Goal: Use online tool/utility: Utilize a website feature to perform a specific function

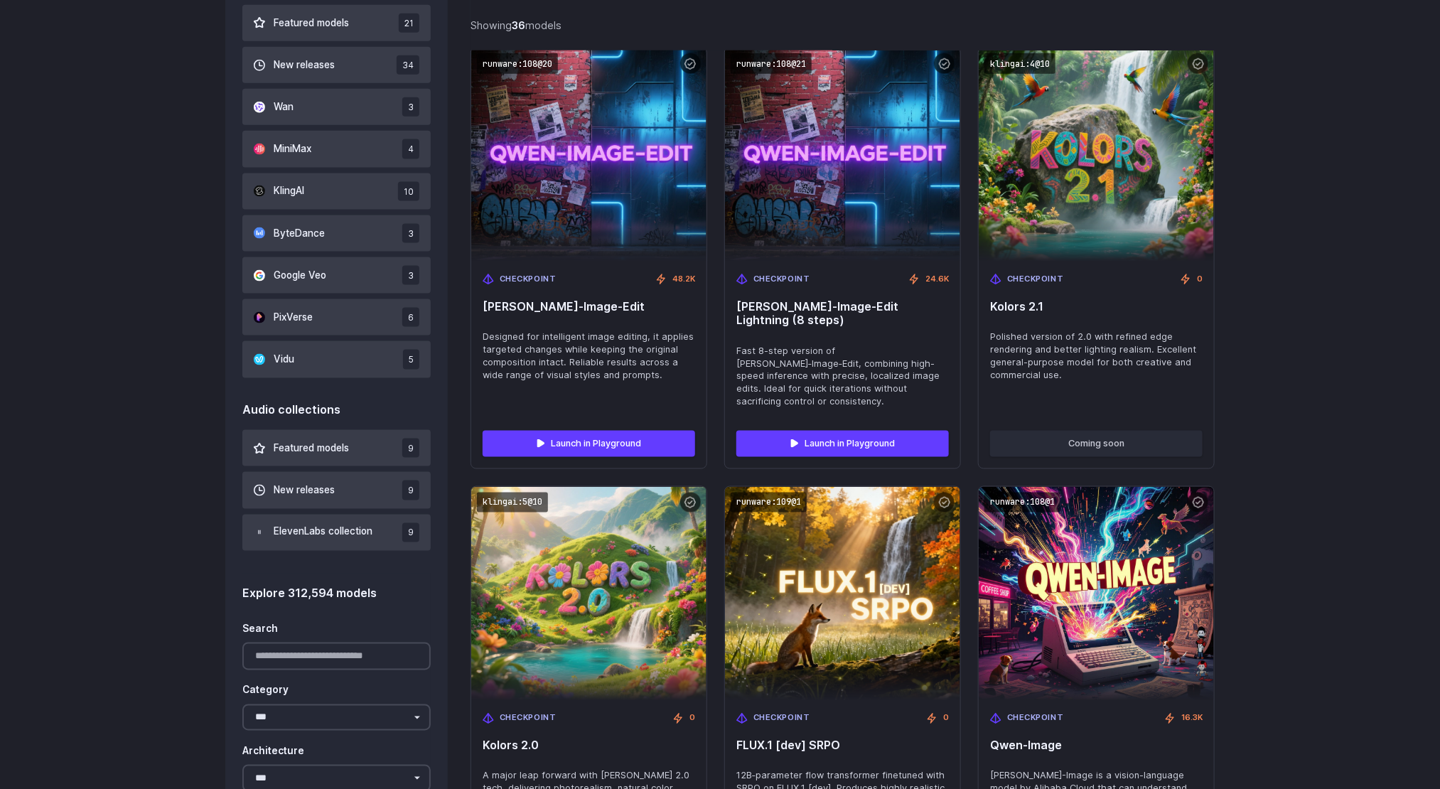
scroll to position [959, 0]
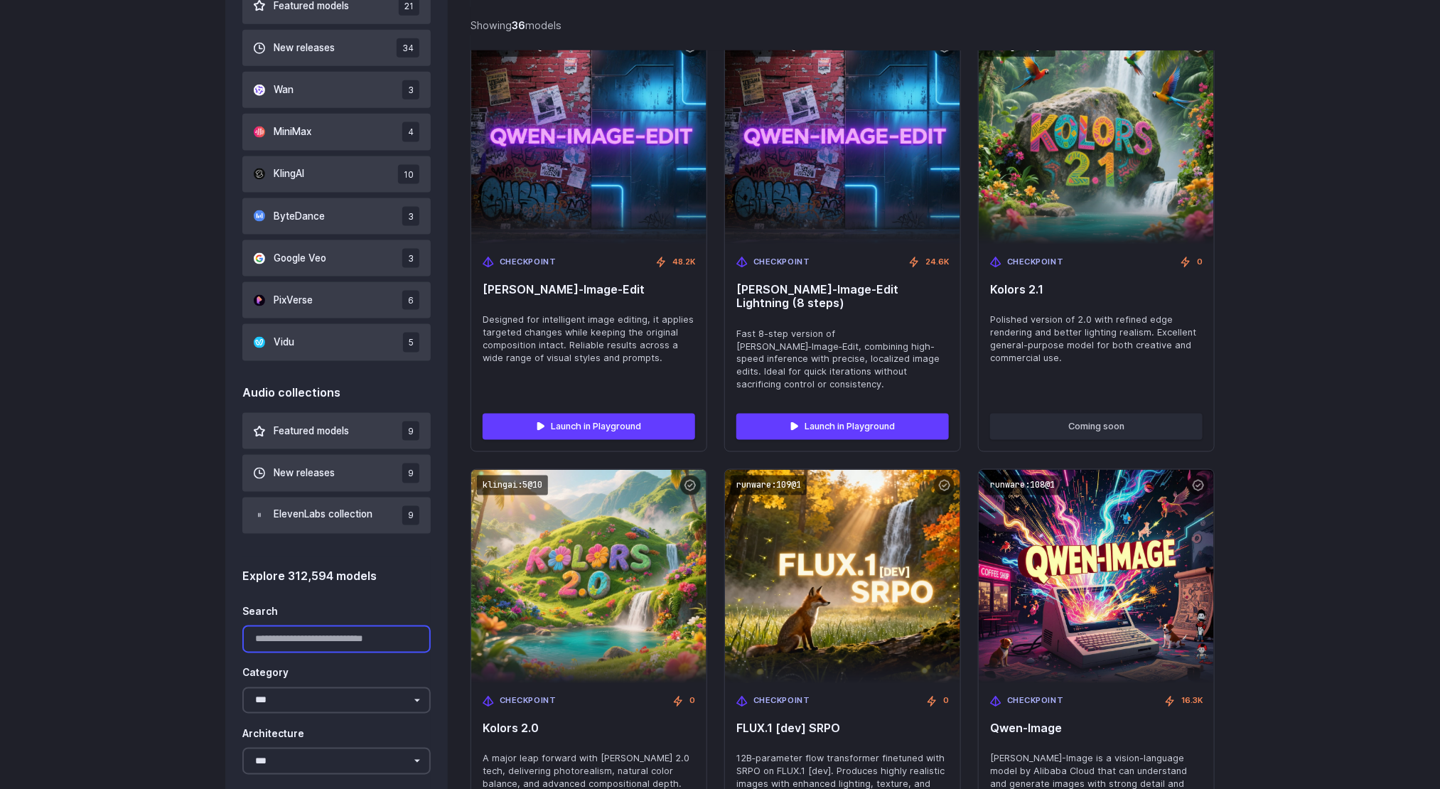
click at [327, 640] on input "Search" at bounding box center [336, 639] width 188 height 28
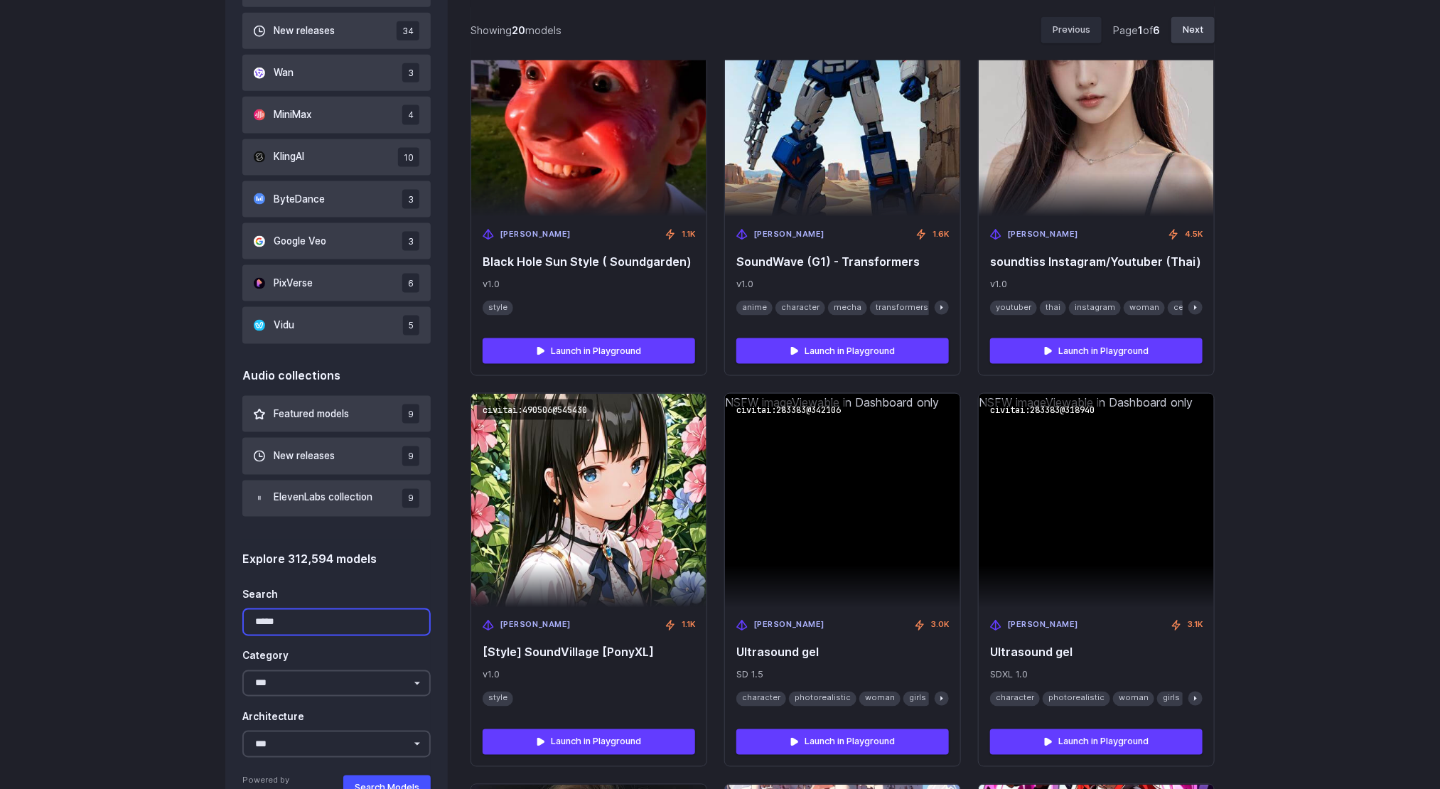
scroll to position [1196, 0]
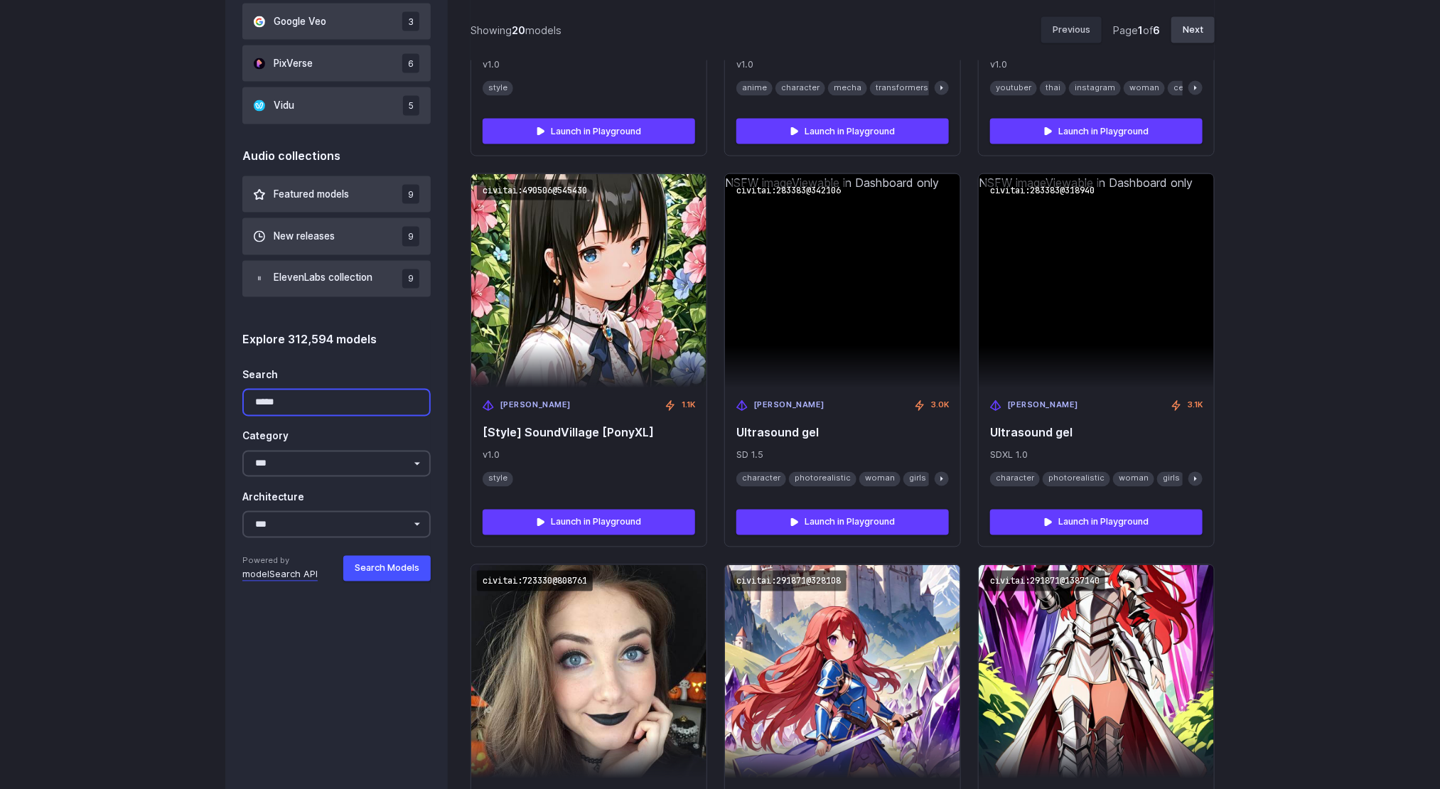
click at [309, 402] on input "*****" at bounding box center [336, 403] width 188 height 28
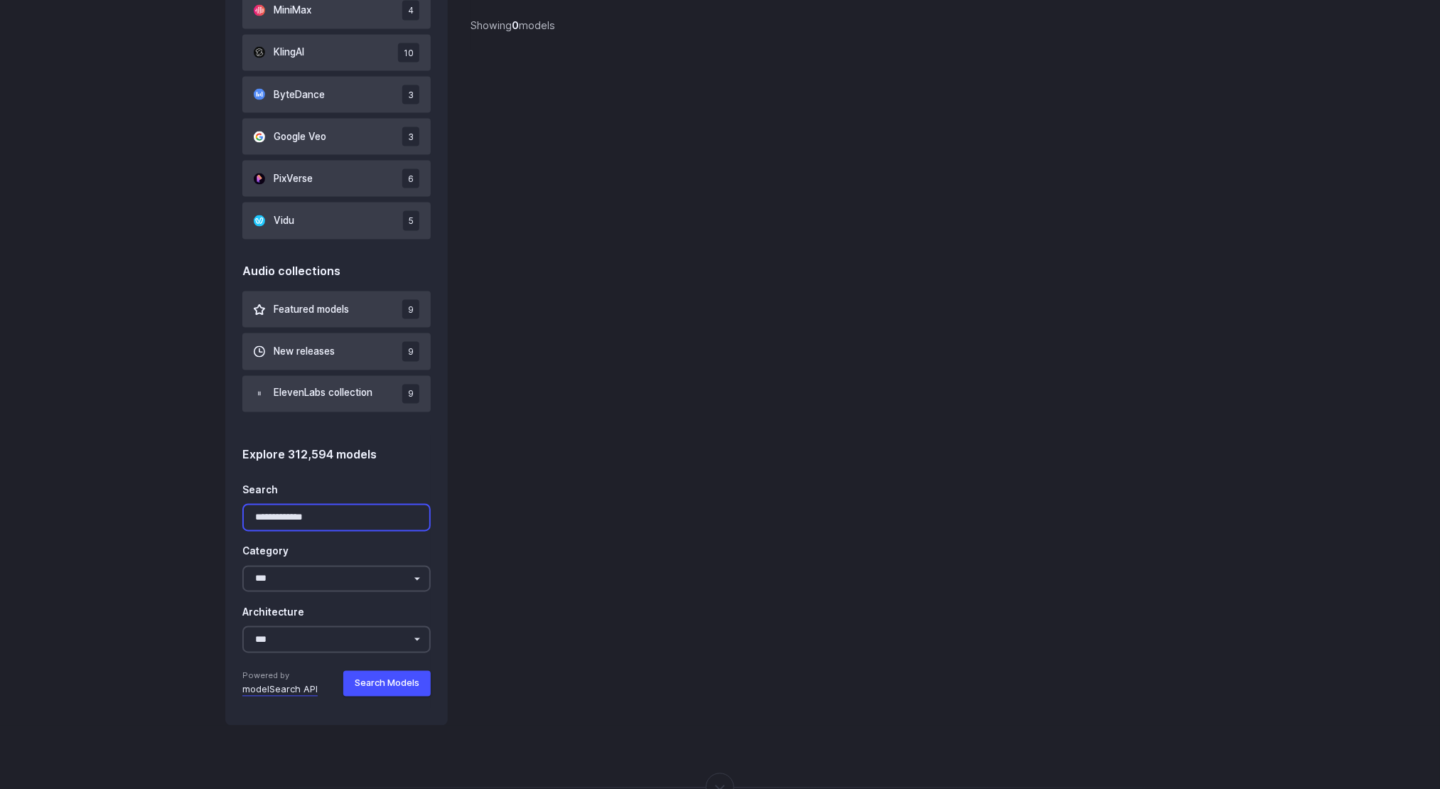
scroll to position [1089, 0]
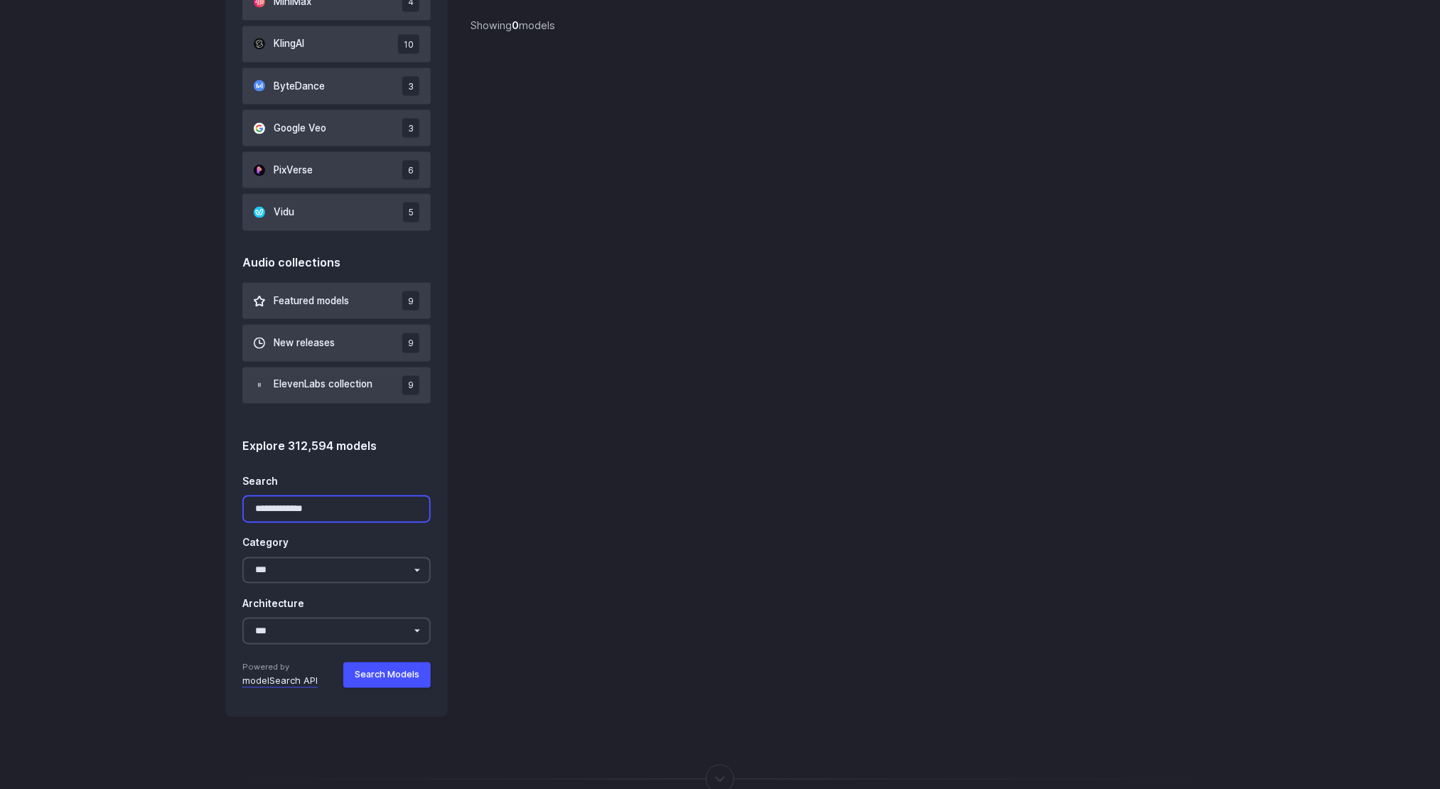
drag, startPoint x: 329, startPoint y: 507, endPoint x: 197, endPoint y: 522, distance: 133.0
click at [197, 522] on div "Image collections Featured models 36 New releases 31 FLUX collection 18 Google …" at bounding box center [720, 30] width 1440 height 1373
click at [399, 678] on button "Search Models" at bounding box center [386, 675] width 87 height 26
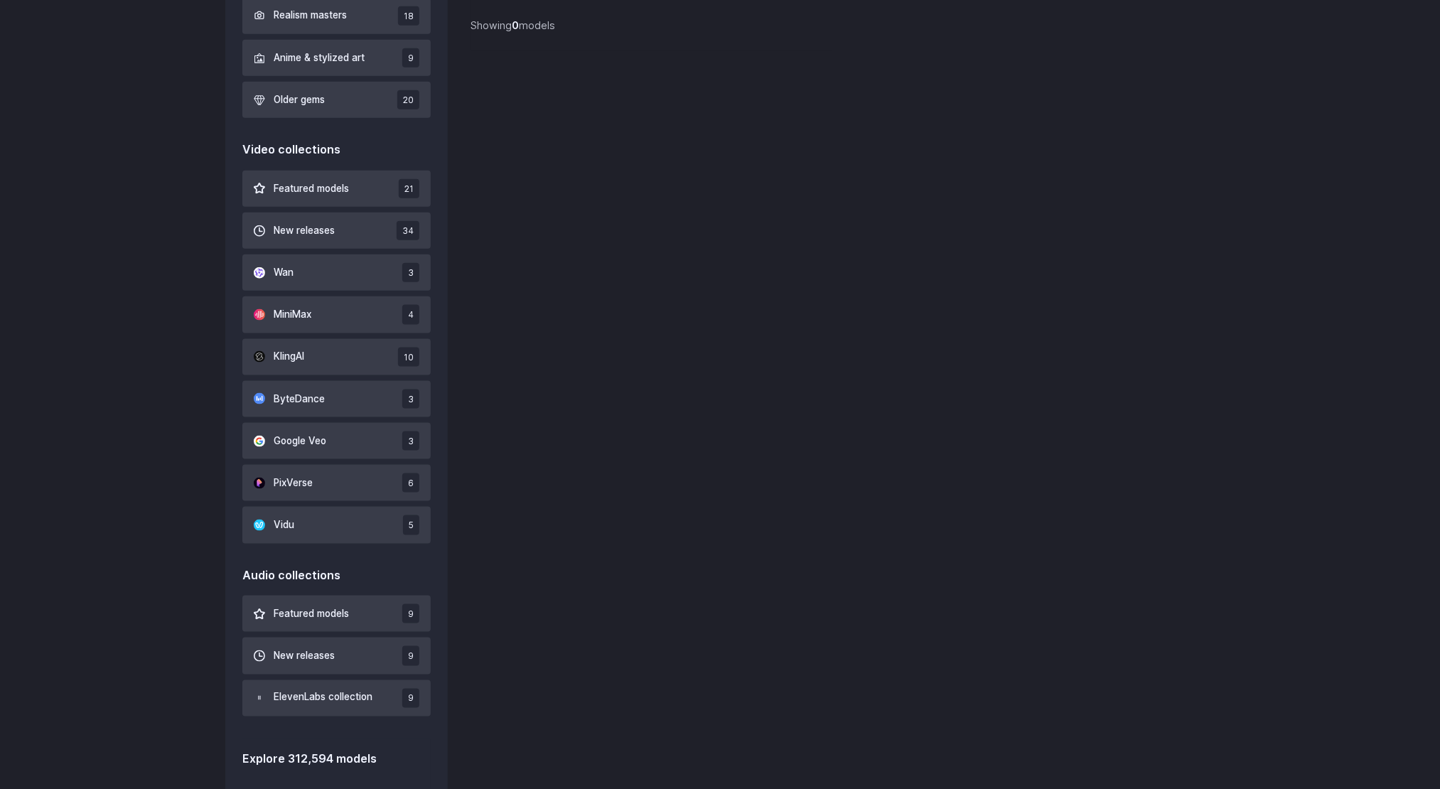
scroll to position [983, 0]
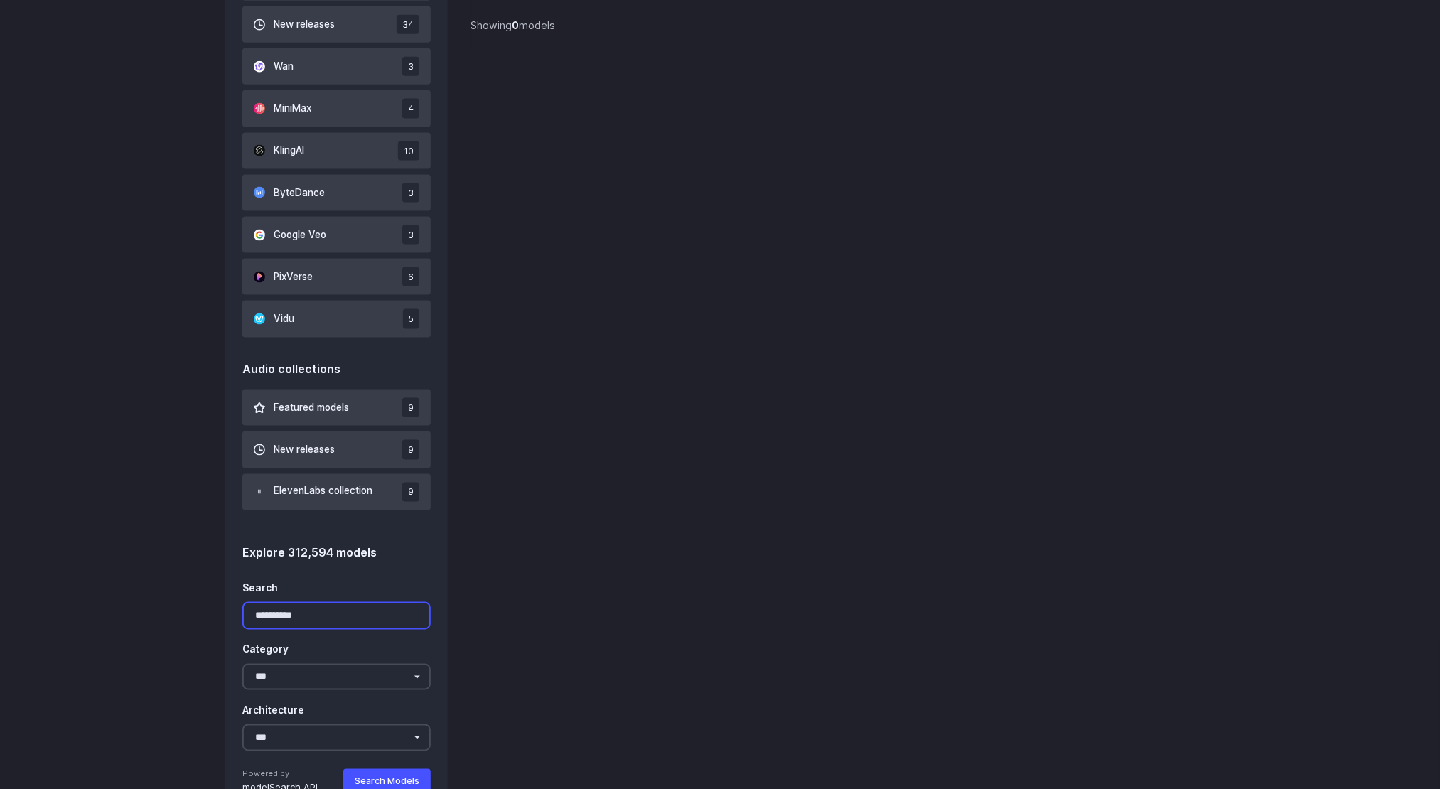
drag, startPoint x: 310, startPoint y: 615, endPoint x: 197, endPoint y: 620, distance: 113.1
click at [197, 620] on div "Image collections Featured models 36 New releases 31 FLUX collection 18 Google …" at bounding box center [720, 137] width 1440 height 1373
paste input "Search"
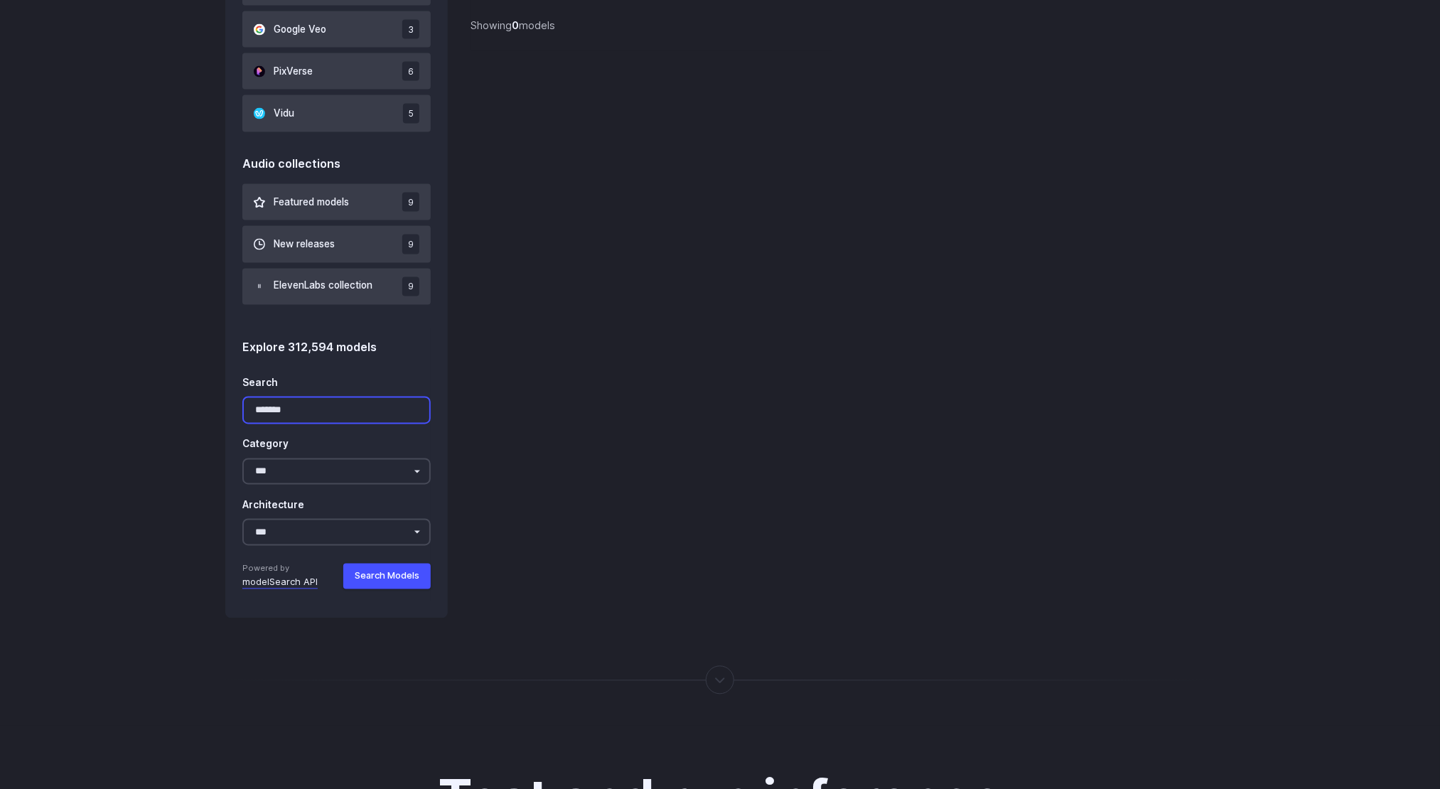
scroll to position [1196, 0]
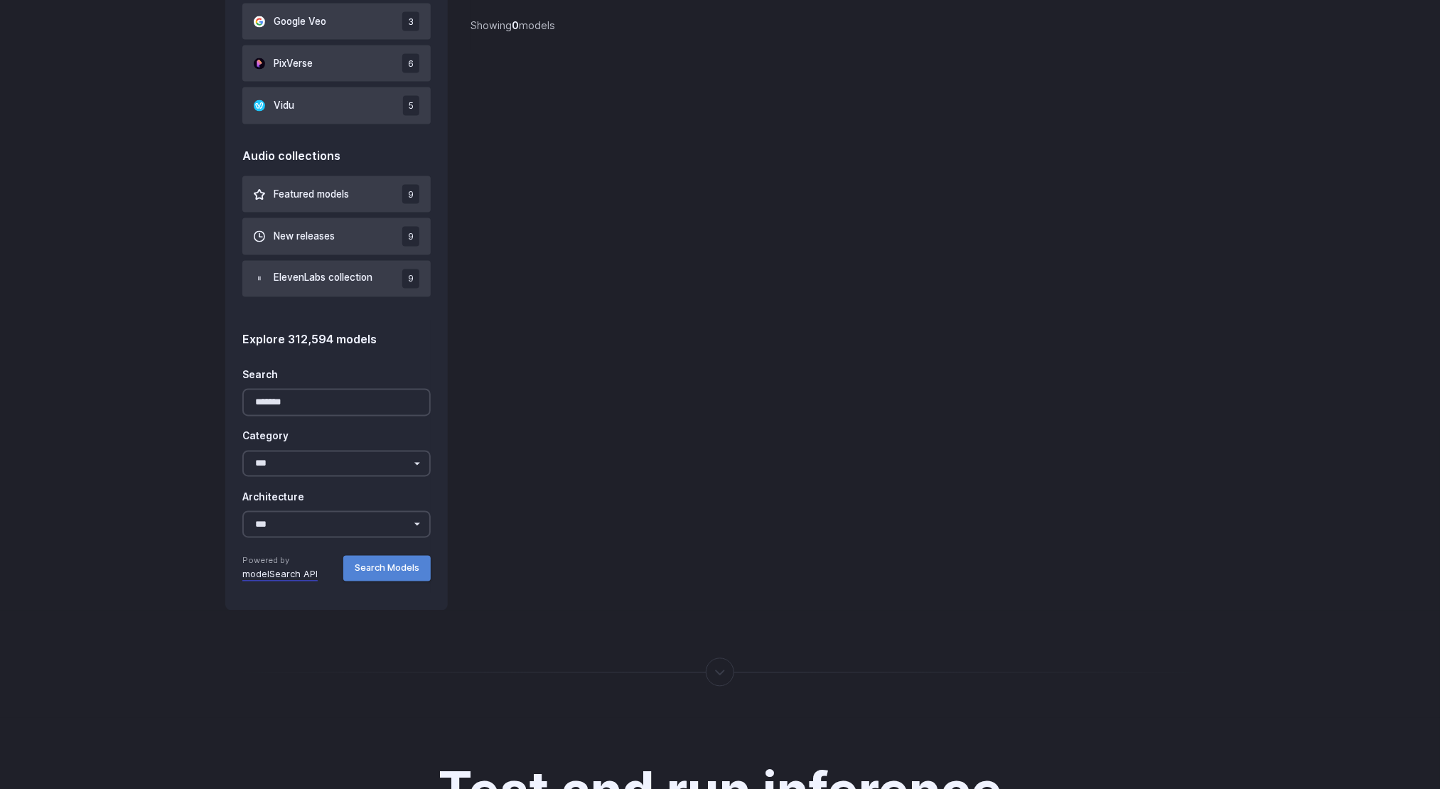
click at [365, 556] on button "Search Models" at bounding box center [386, 569] width 87 height 26
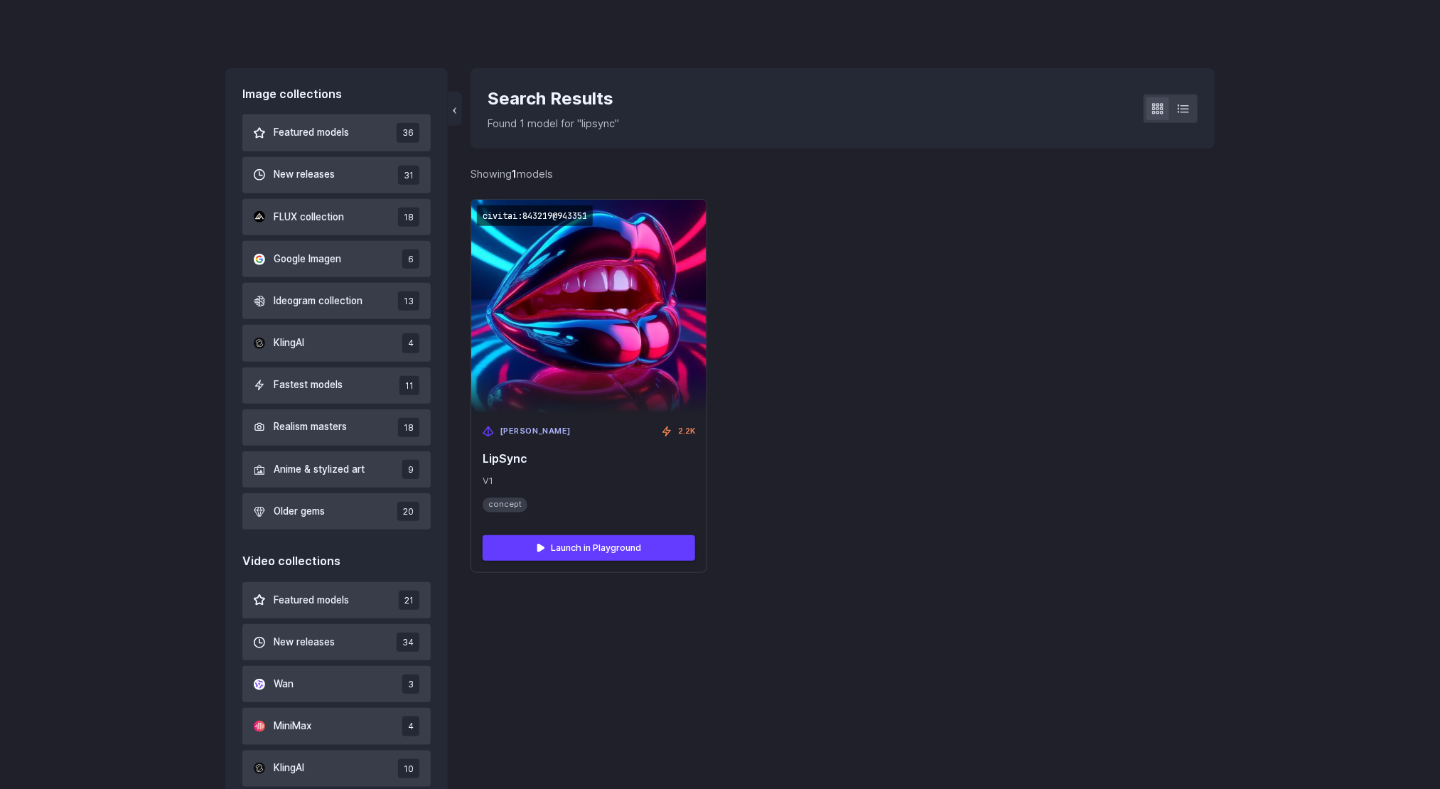
scroll to position [343, 0]
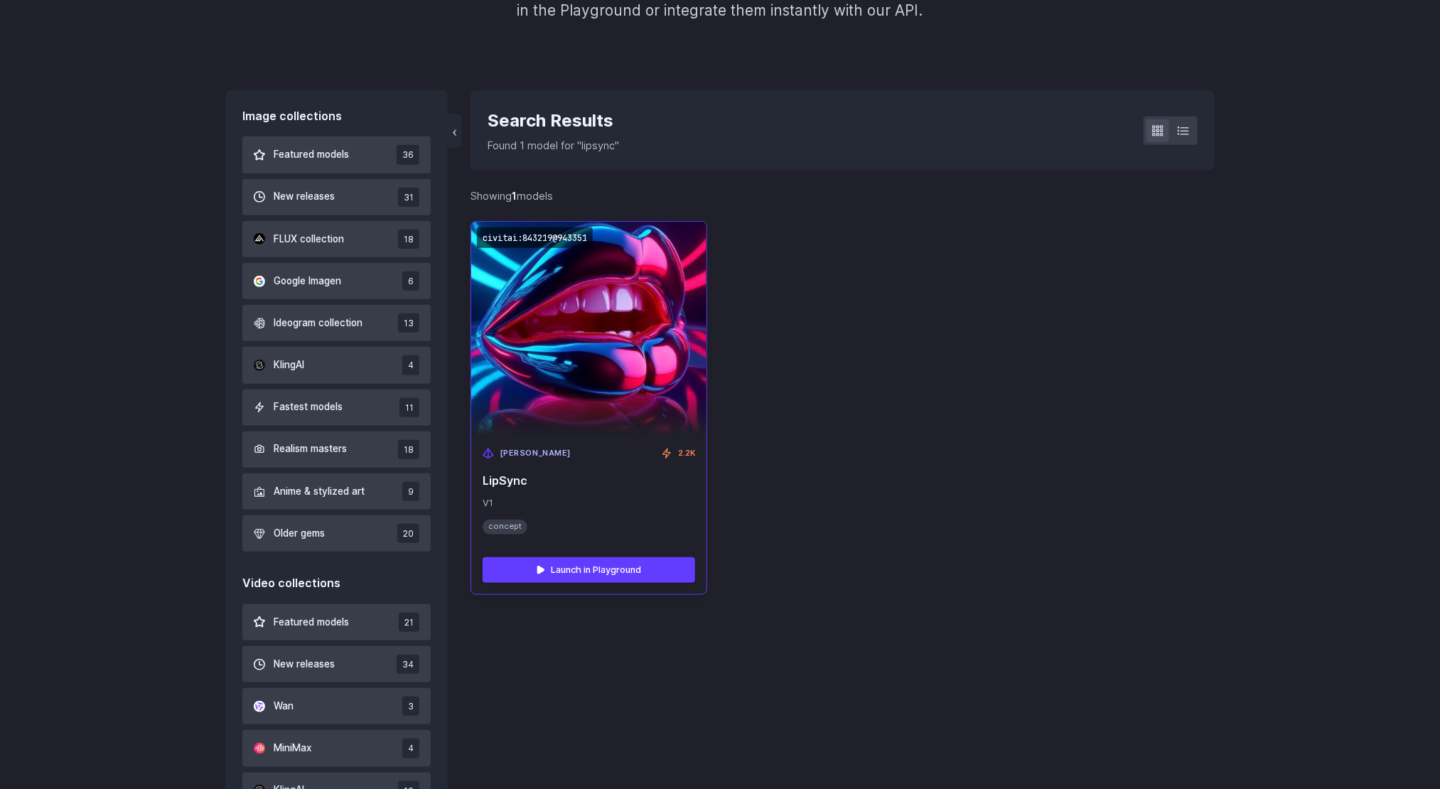
click at [574, 393] on img at bounding box center [588, 328] width 259 height 235
click at [618, 572] on link "Launch in Playground" at bounding box center [589, 570] width 212 height 26
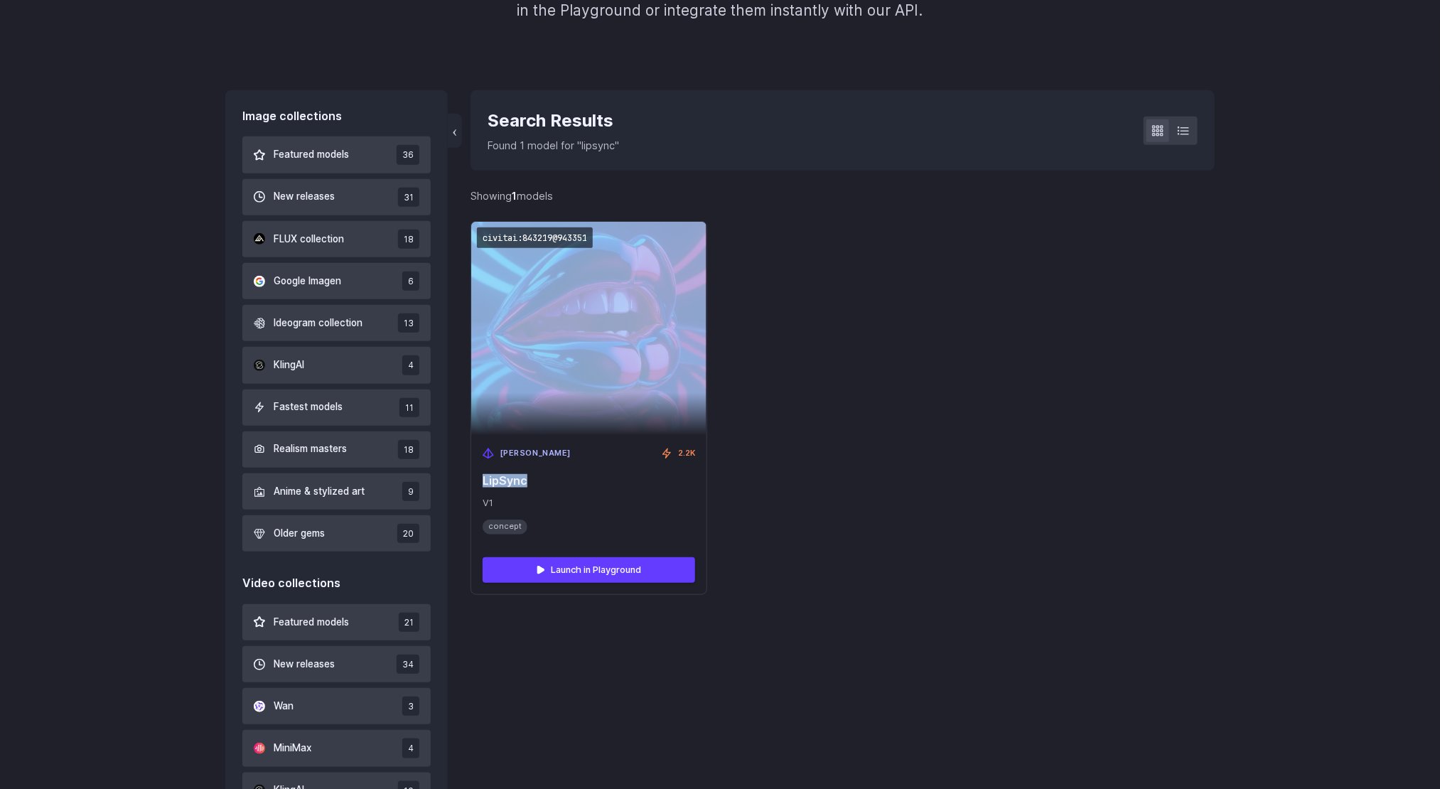
drag, startPoint x: 544, startPoint y: 485, endPoint x: 467, endPoint y: 235, distance: 261.0
click at [467, 235] on div "Image collections Featured models 36 New releases 31 FLUX collection 18 Google …" at bounding box center [719, 776] width 989 height 1373
copy div "LoRA 2.2K LipSync"
click at [583, 448] on div "LoRA 2.2K" at bounding box center [589, 453] width 212 height 13
click at [1066, 472] on div "civitai:843219@943351 LoRA 2.2K LipSync V1 concept Launch in Playground" at bounding box center [842, 408] width 744 height 374
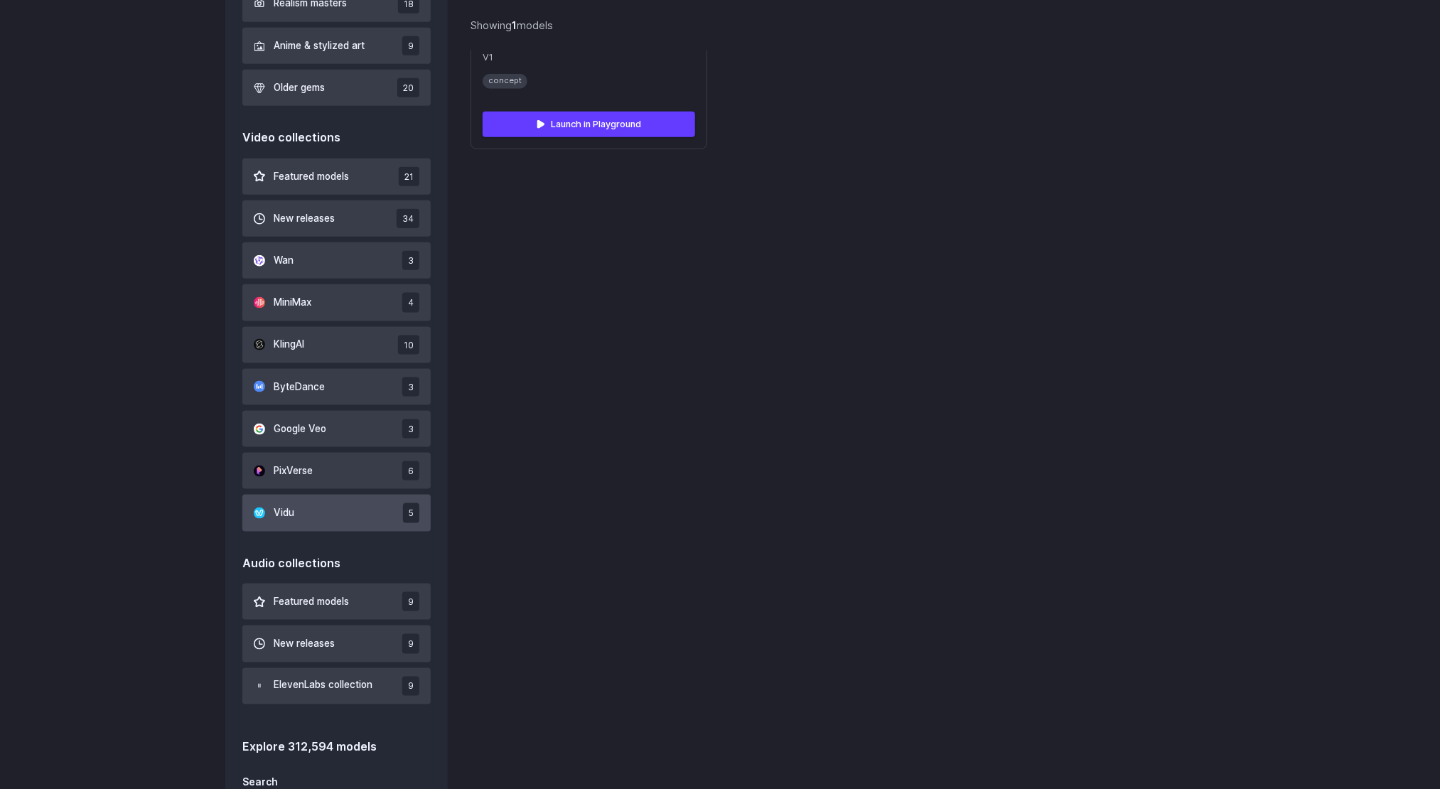
scroll to position [983, 0]
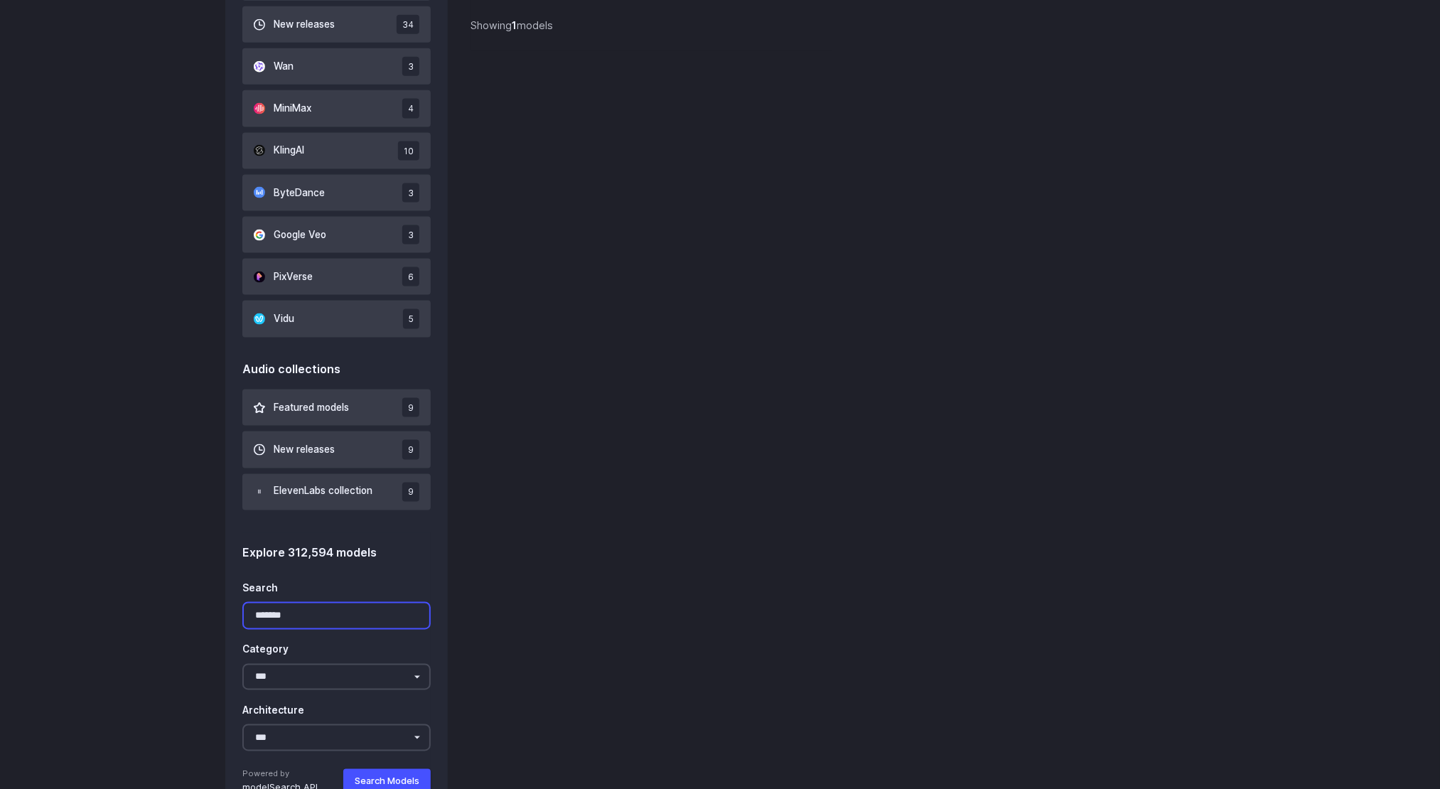
drag, startPoint x: 313, startPoint y: 616, endPoint x: 250, endPoint y: 617, distance: 63.3
click at [250, 617] on input "*******" at bounding box center [336, 616] width 188 height 28
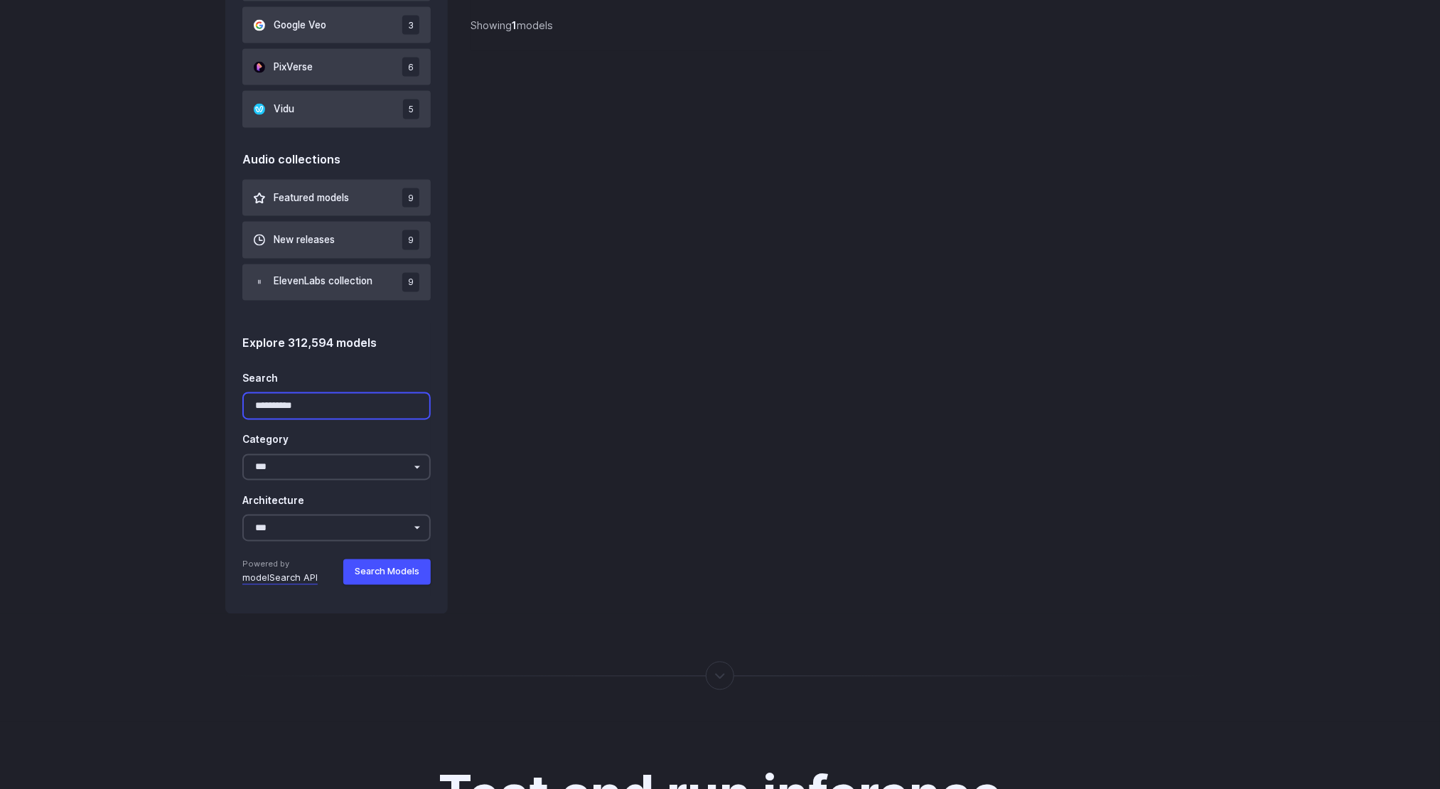
scroll to position [1196, 0]
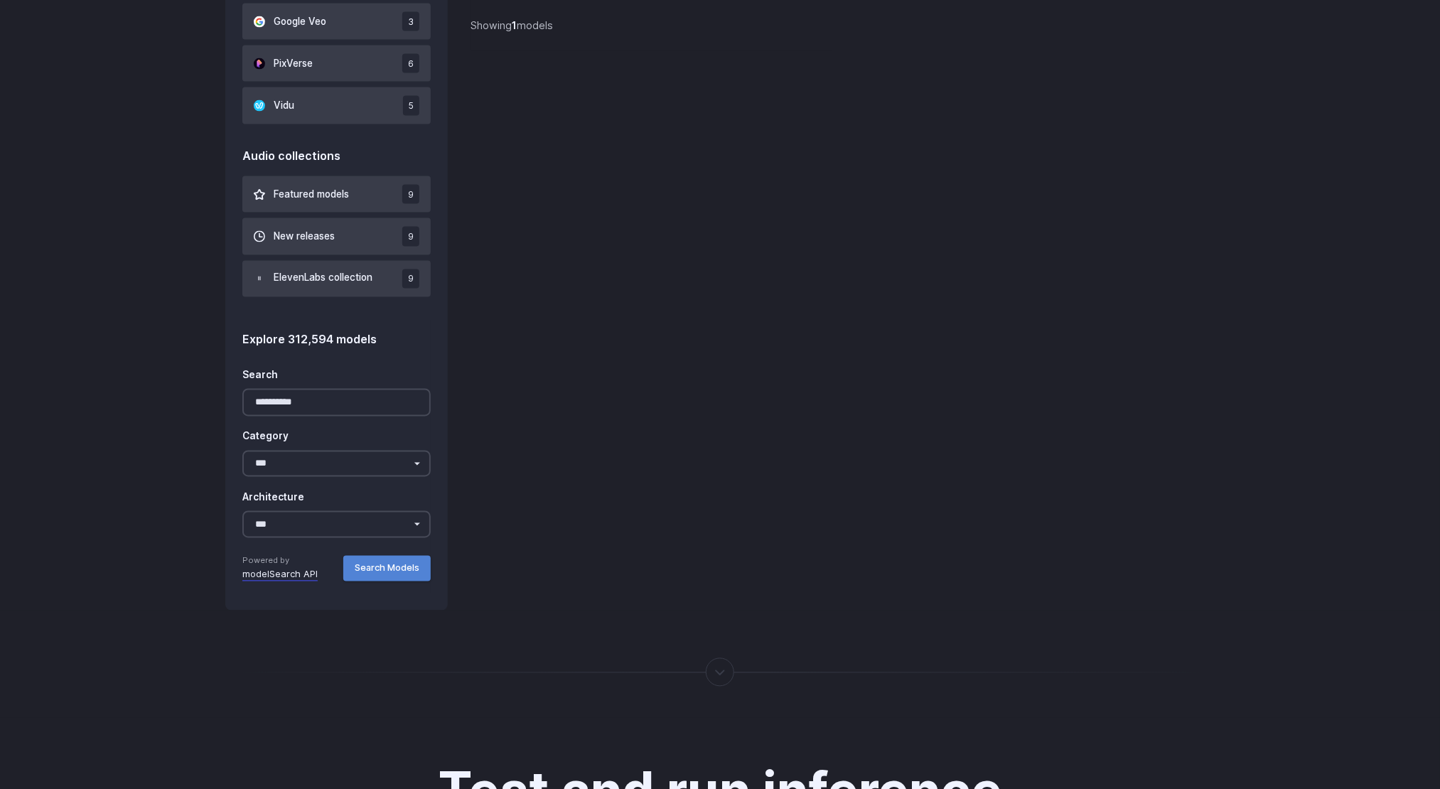
click at [394, 564] on button "Search Models" at bounding box center [386, 569] width 87 height 26
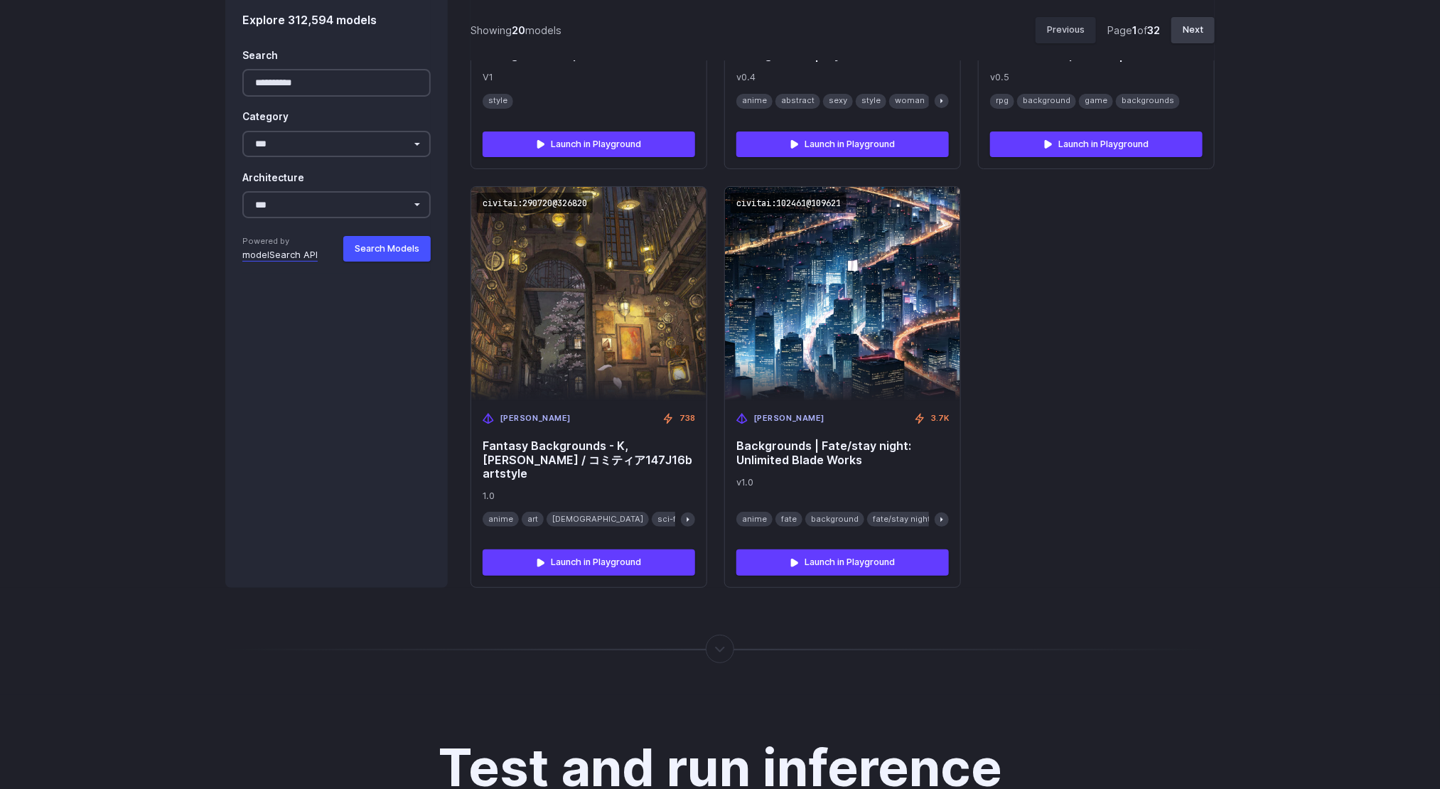
scroll to position [2902, 0]
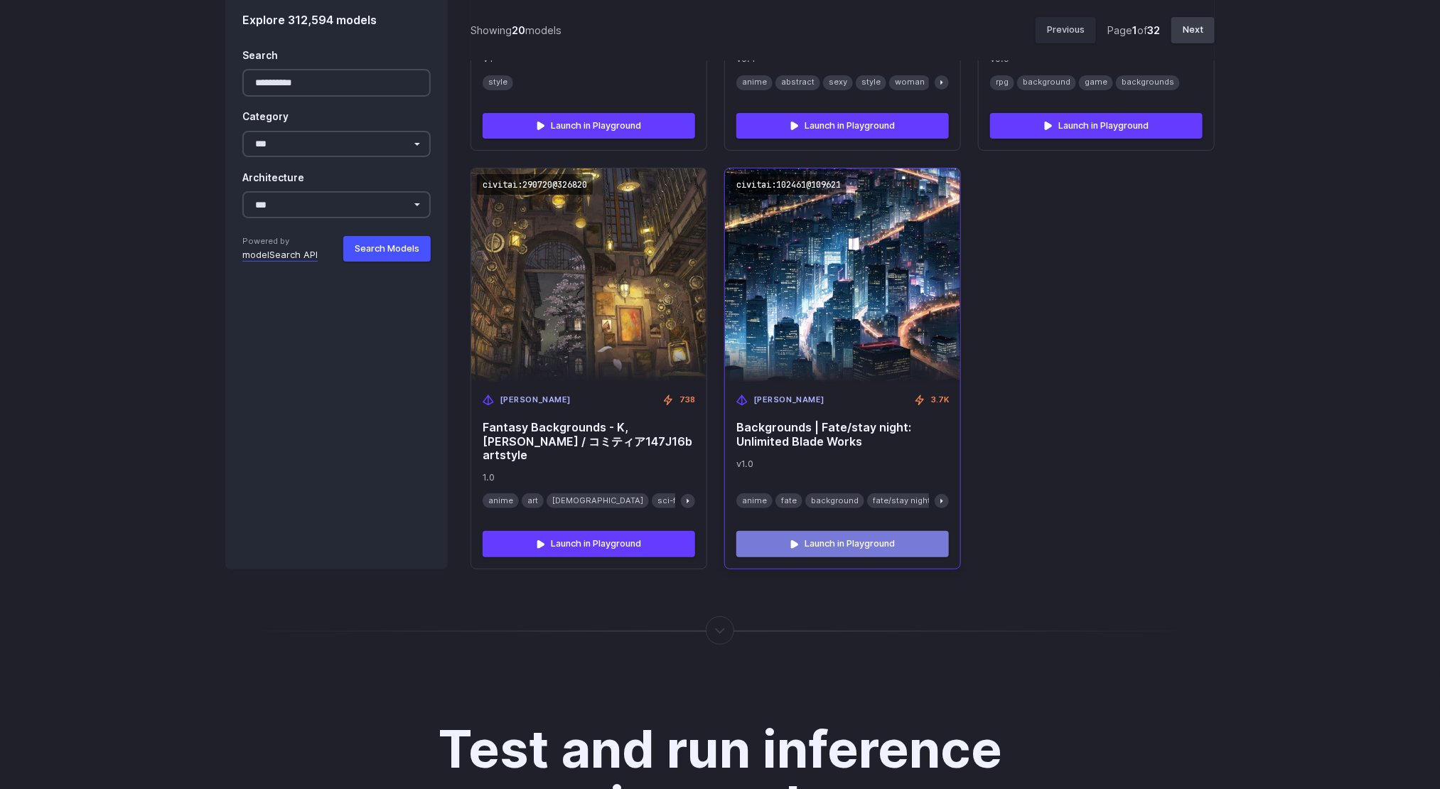
click at [873, 532] on link "Launch in Playground" at bounding box center [842, 544] width 212 height 26
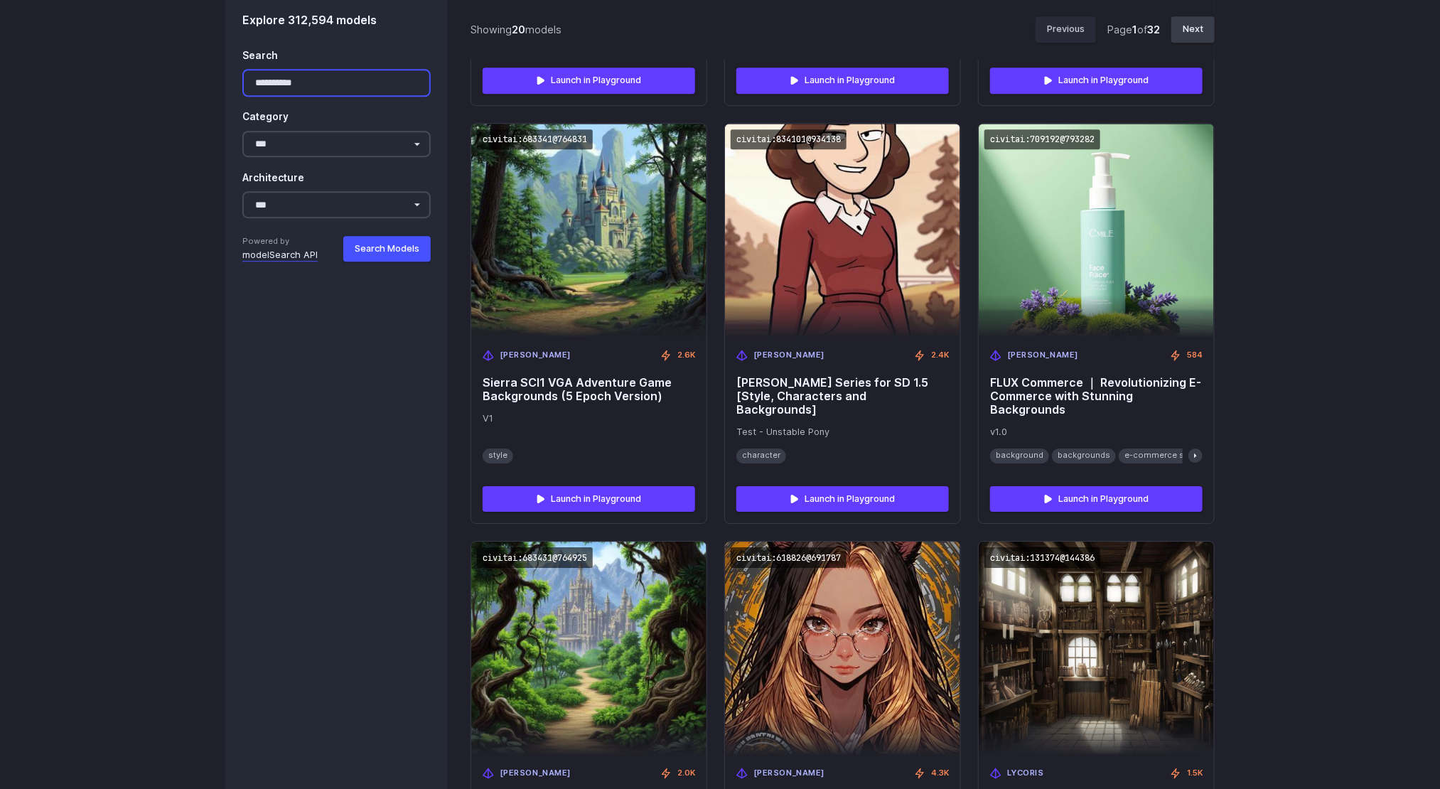
scroll to position [2070, 0]
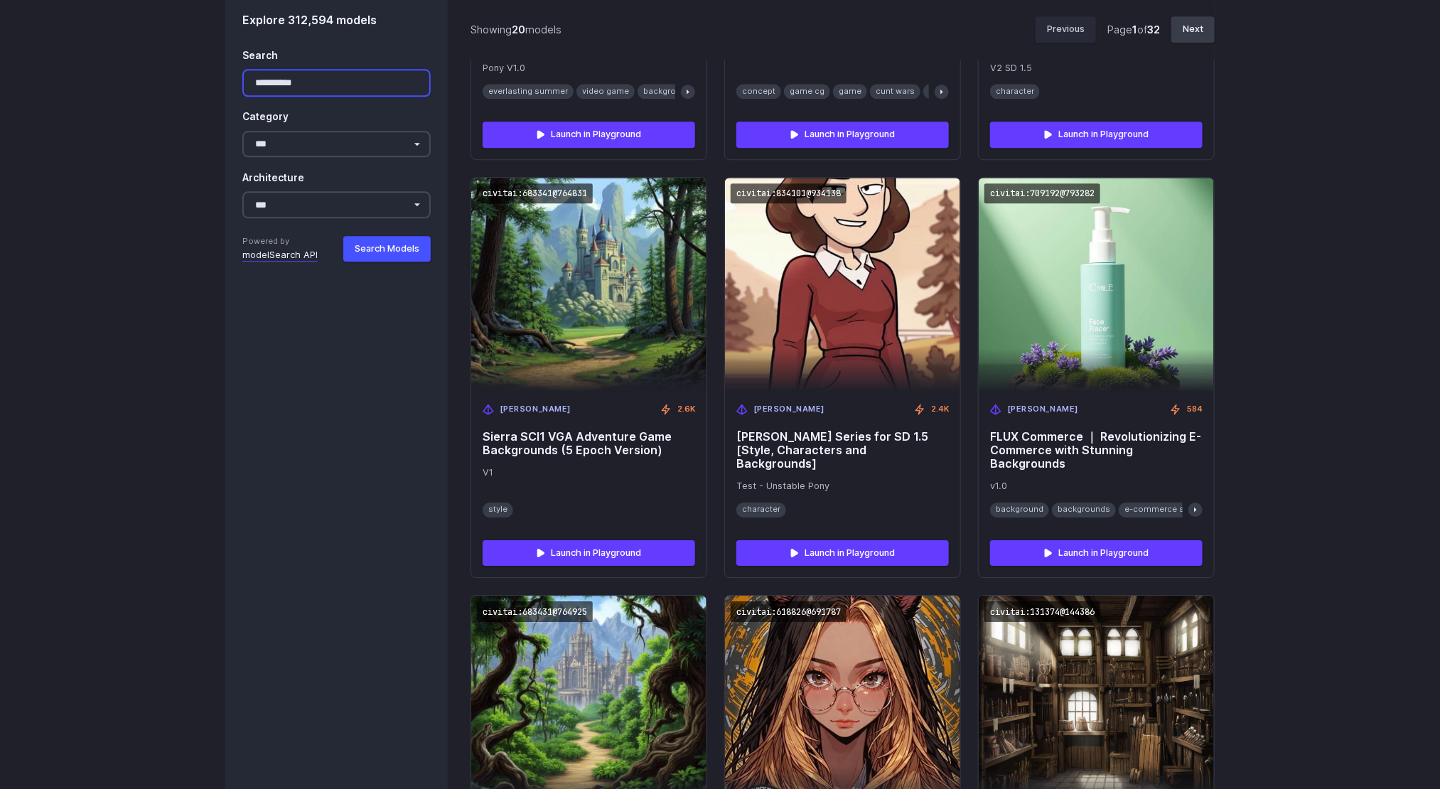
drag, startPoint x: 341, startPoint y: 77, endPoint x: 131, endPoint y: 99, distance: 211.4
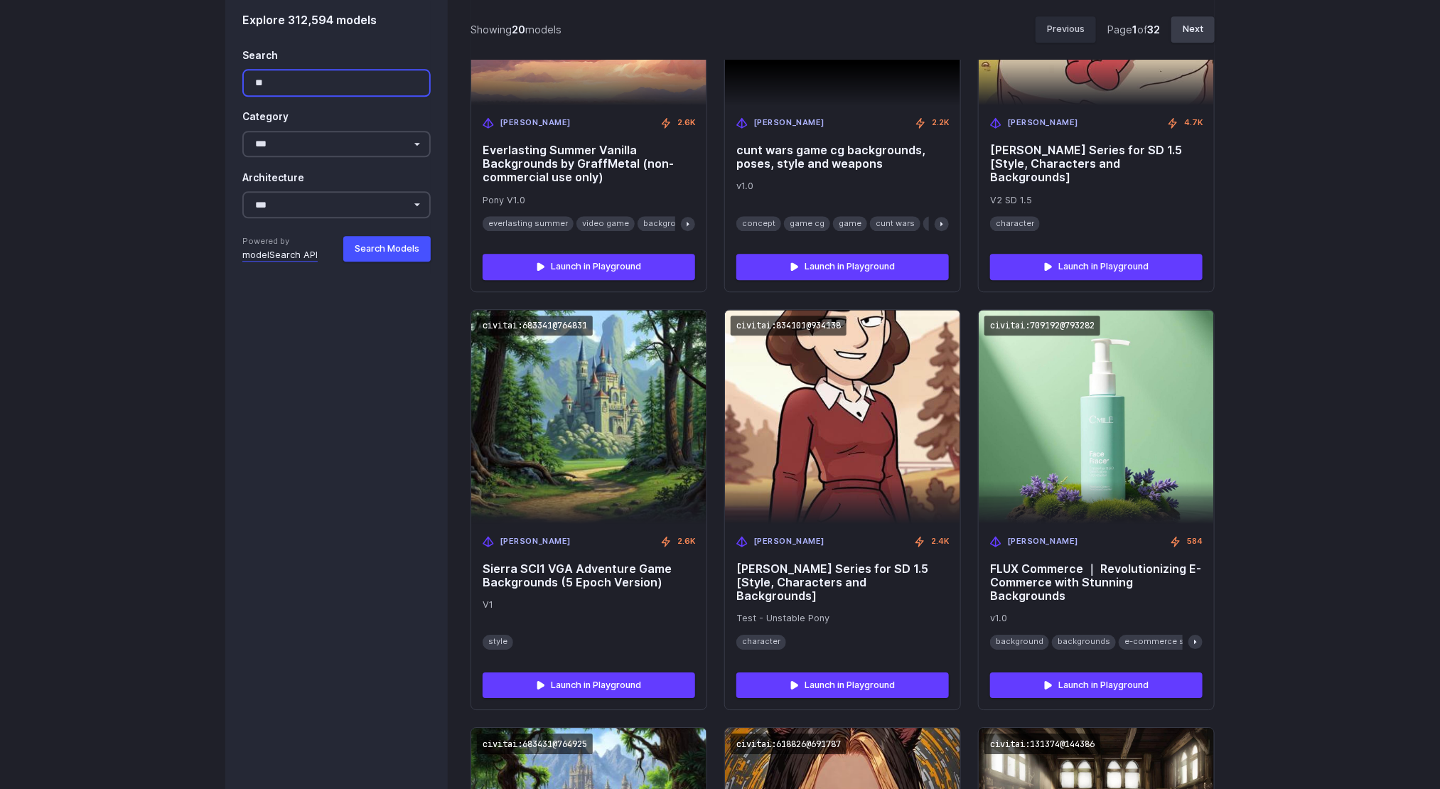
type input "*"
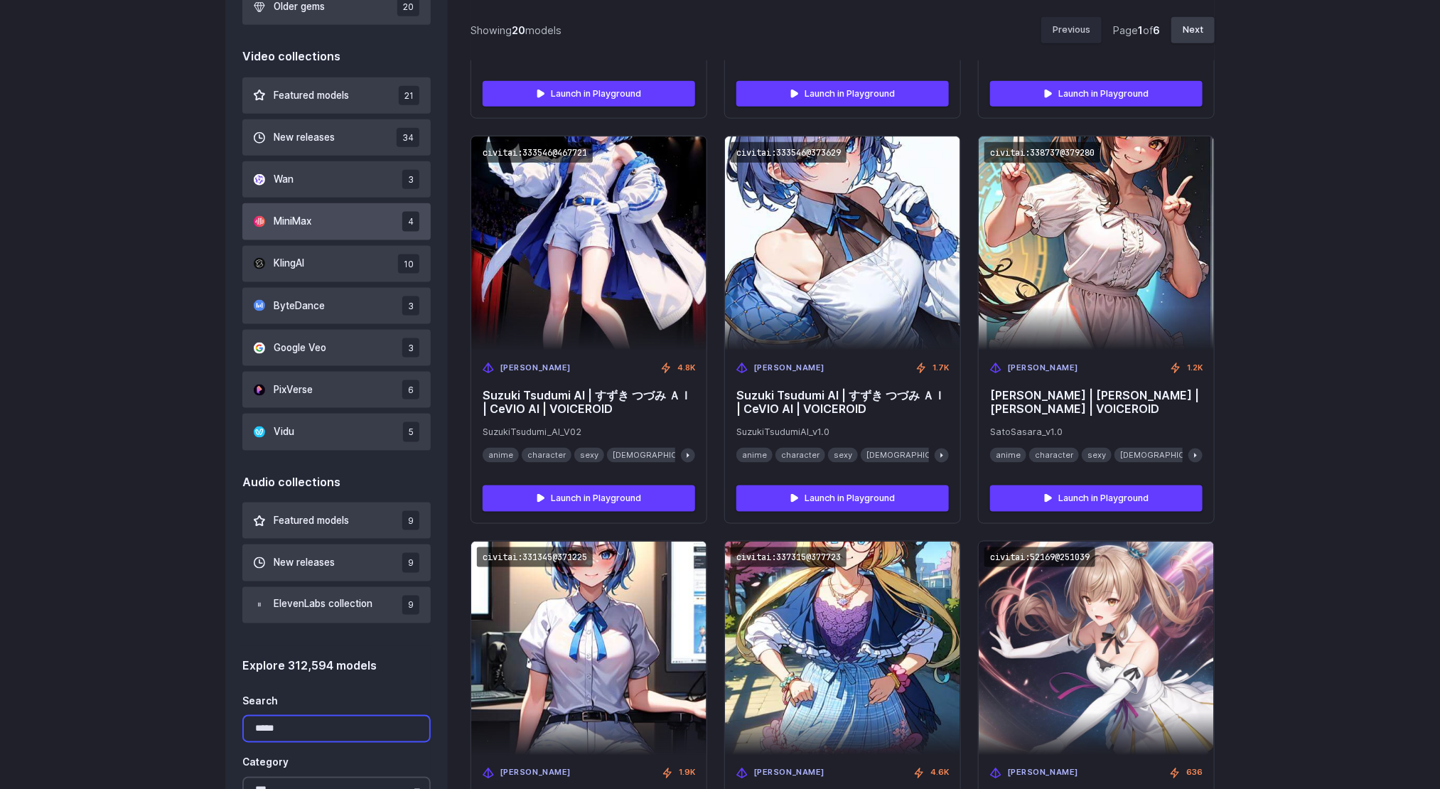
scroll to position [1089, 0]
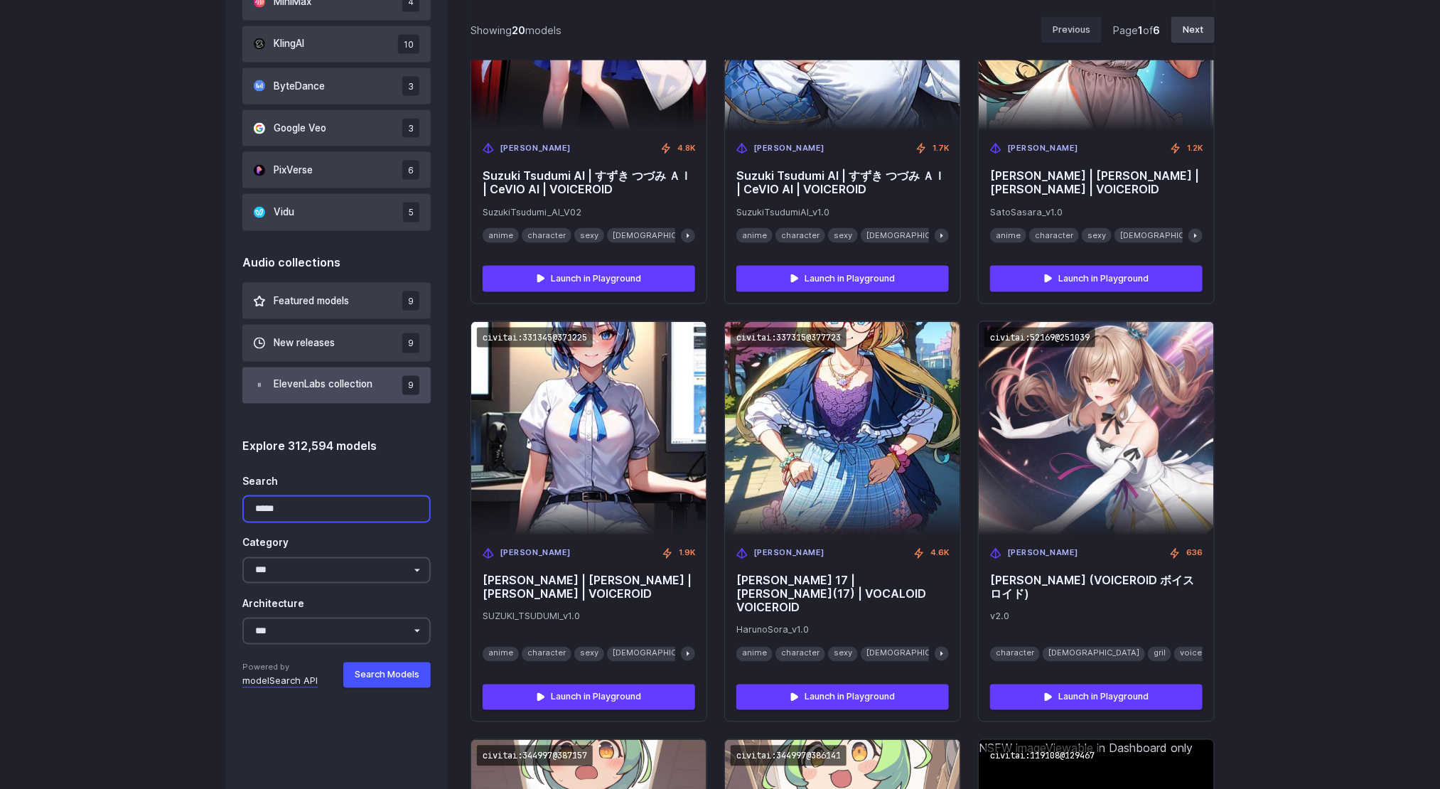
type input "*****"
click at [324, 375] on button "ElevenLabs collection 9" at bounding box center [336, 385] width 188 height 36
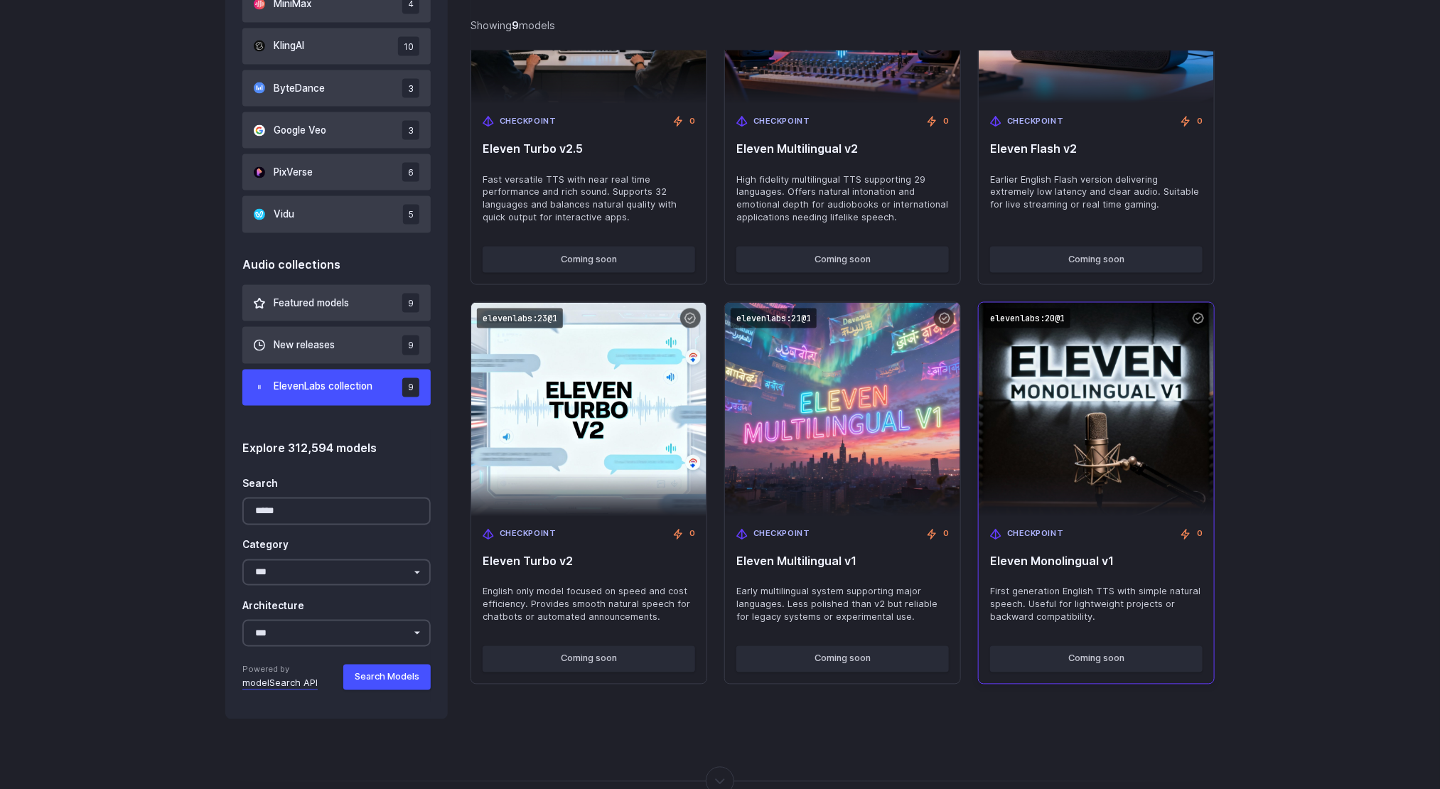
scroll to position [1089, 0]
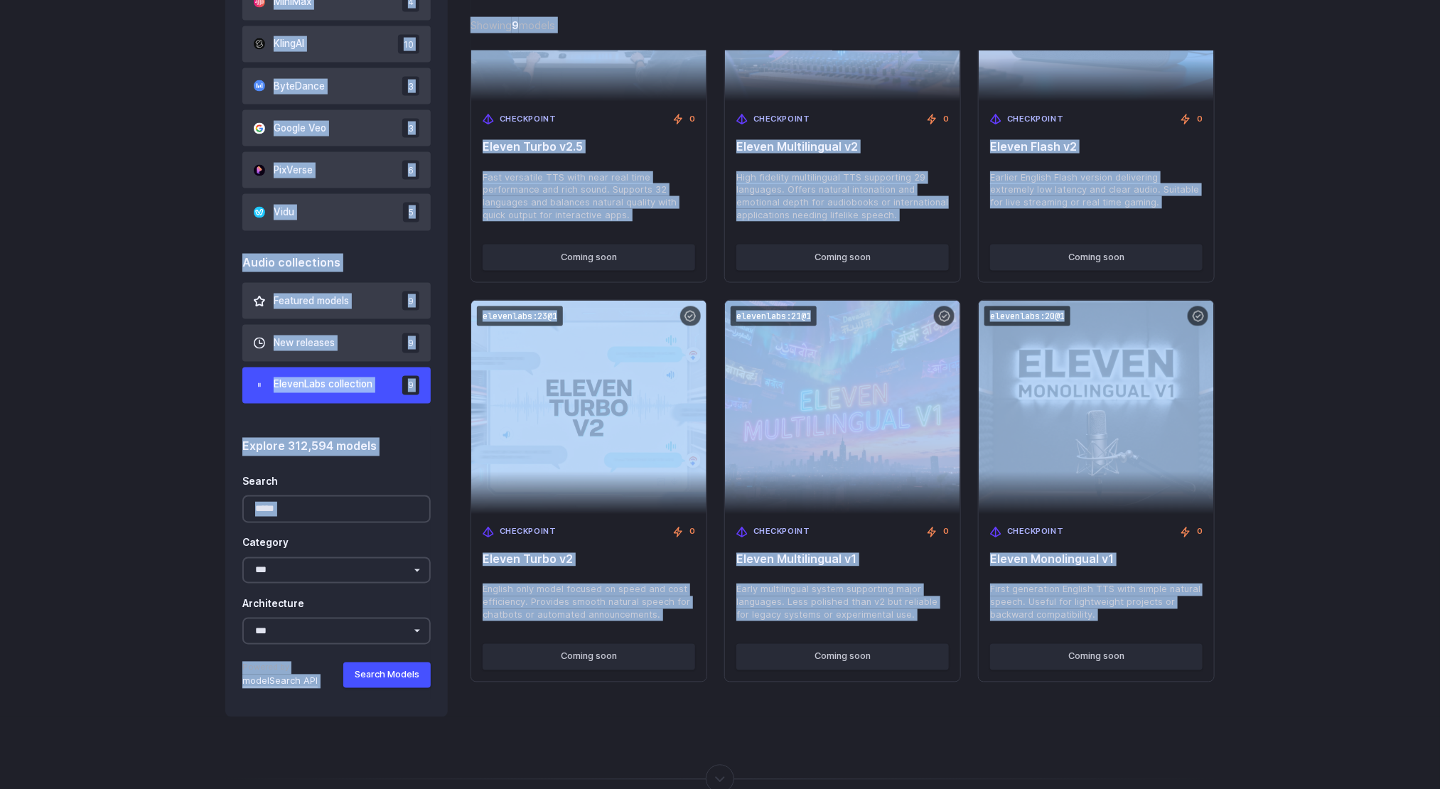
drag, startPoint x: 1275, startPoint y: 578, endPoint x: 1262, endPoint y: 617, distance: 40.5
click at [1085, 578] on div "Image collections Featured models 36 New releases 31 FLUX collection 18 Google …" at bounding box center [720, 30] width 1440 height 1373
click at [1085, 623] on div "Image collections Featured models 36 New releases 31 FLUX collection 18 Google …" at bounding box center [720, 30] width 1440 height 1373
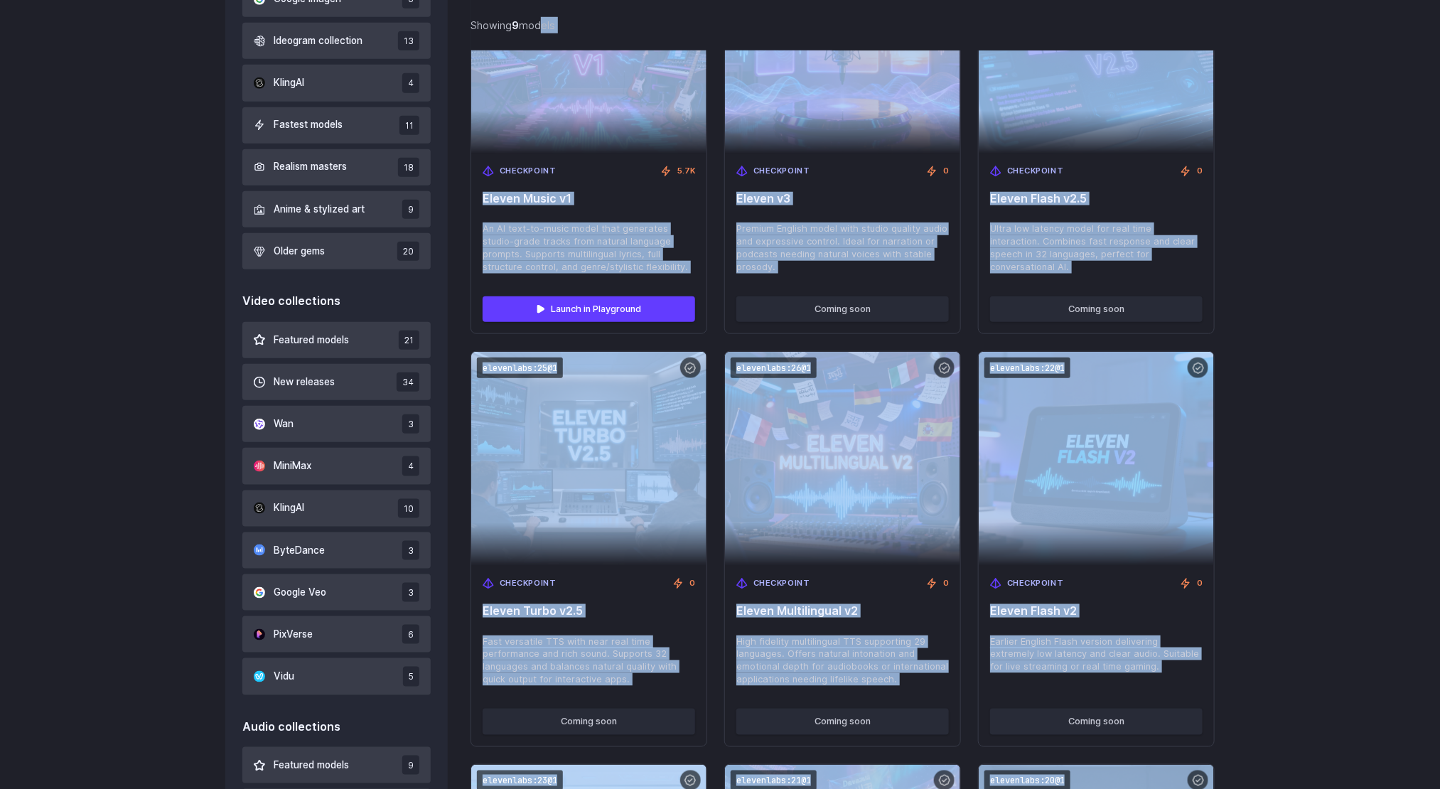
scroll to position [0, 0]
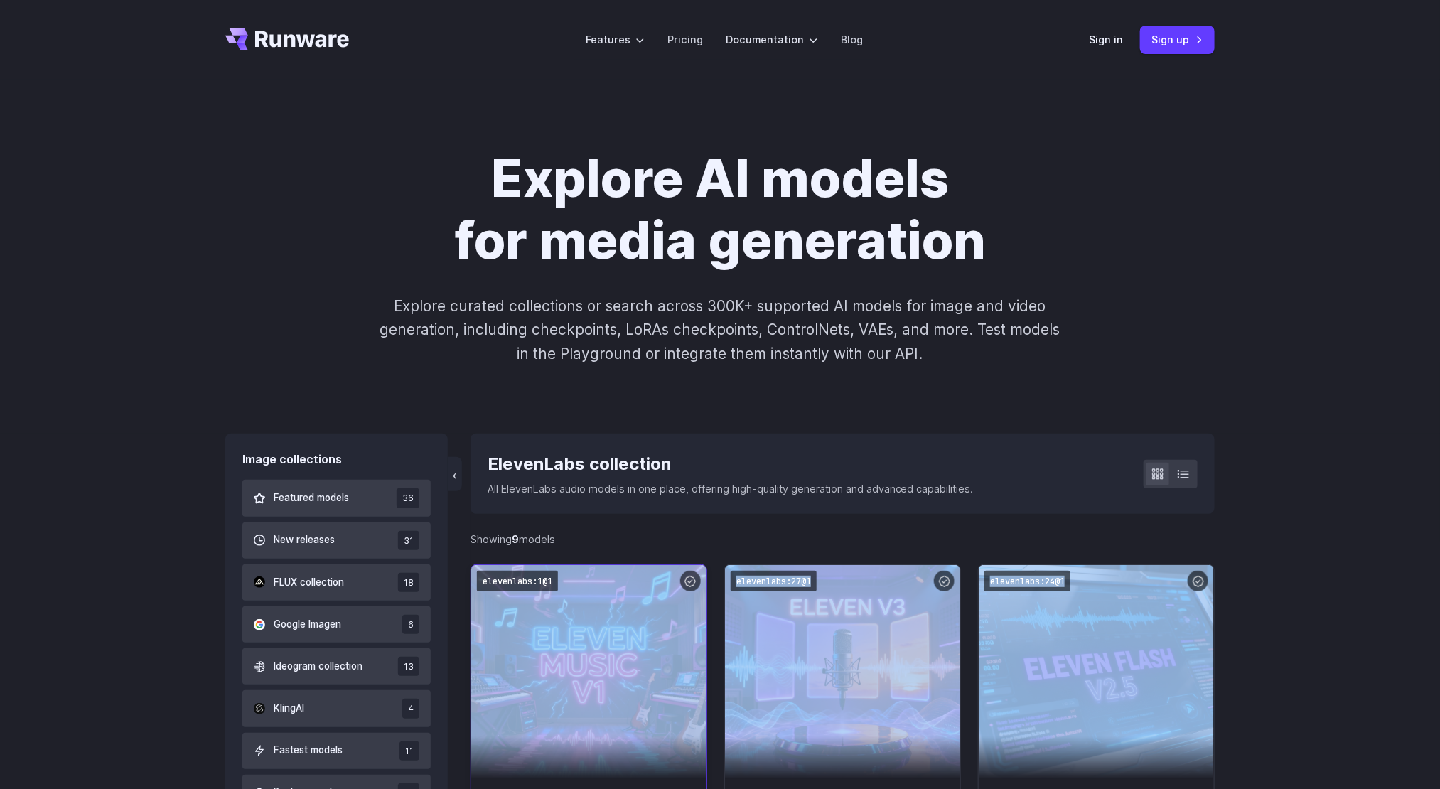
drag, startPoint x: 1258, startPoint y: 630, endPoint x: 470, endPoint y: 568, distance: 790.5
copy div "Checkpoint 5.7K Eleven Music v1 An AI text-to-music model that generates studio…"
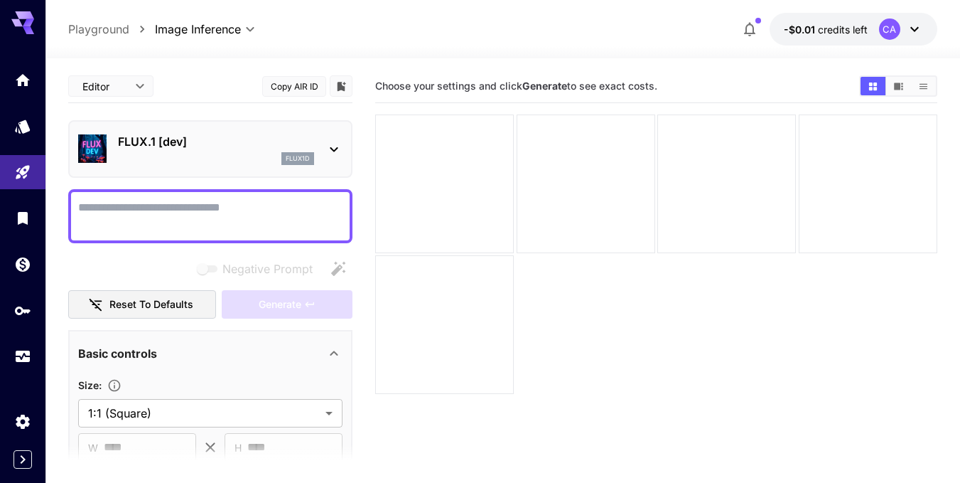
click at [333, 139] on div "FLUX.1 [dev] flux1d" at bounding box center [210, 148] width 264 height 43
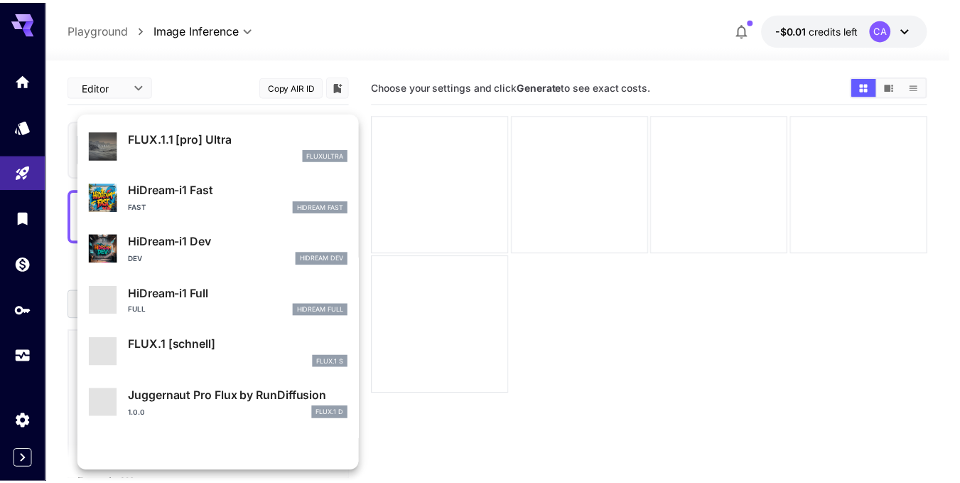
scroll to position [1150, 0]
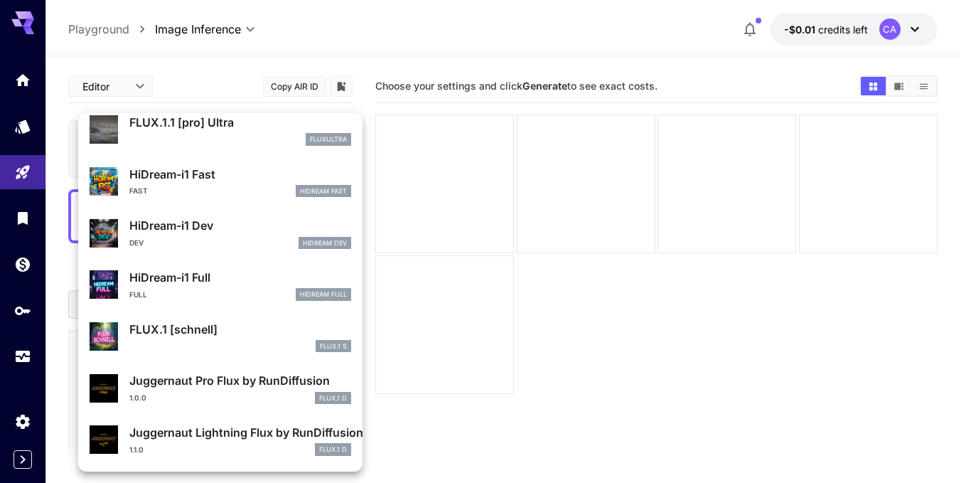
click at [295, 50] on div at bounding box center [485, 241] width 971 height 483
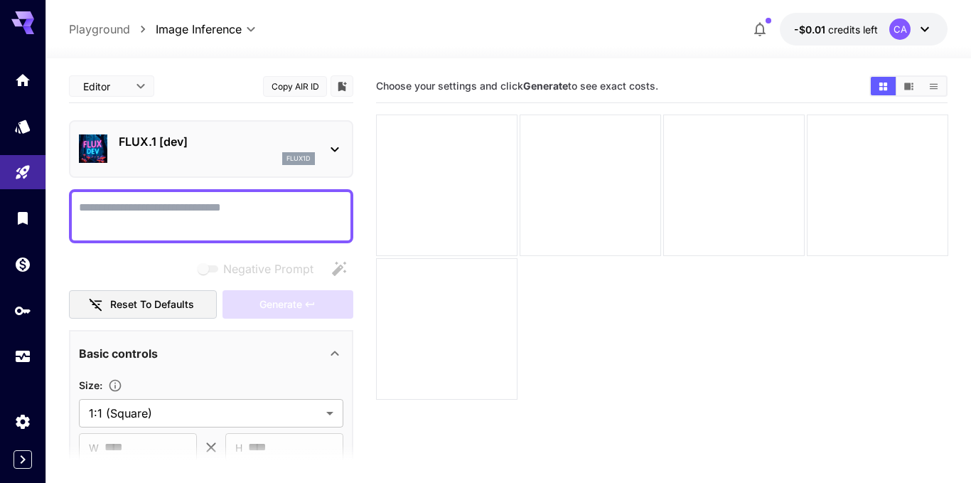
click at [210, 32] on body "**********" at bounding box center [485, 297] width 971 height 595
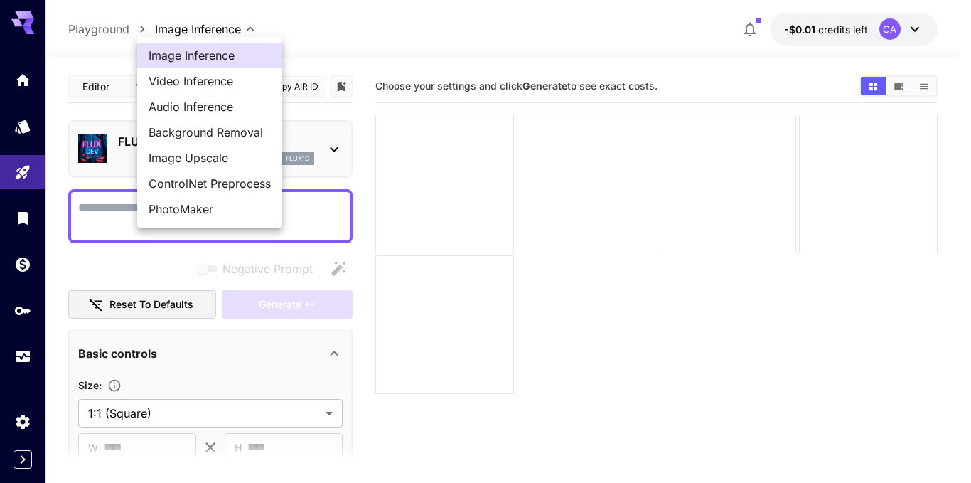
click at [217, 126] on span "Background Removal" at bounding box center [210, 132] width 122 height 17
type input "**********"
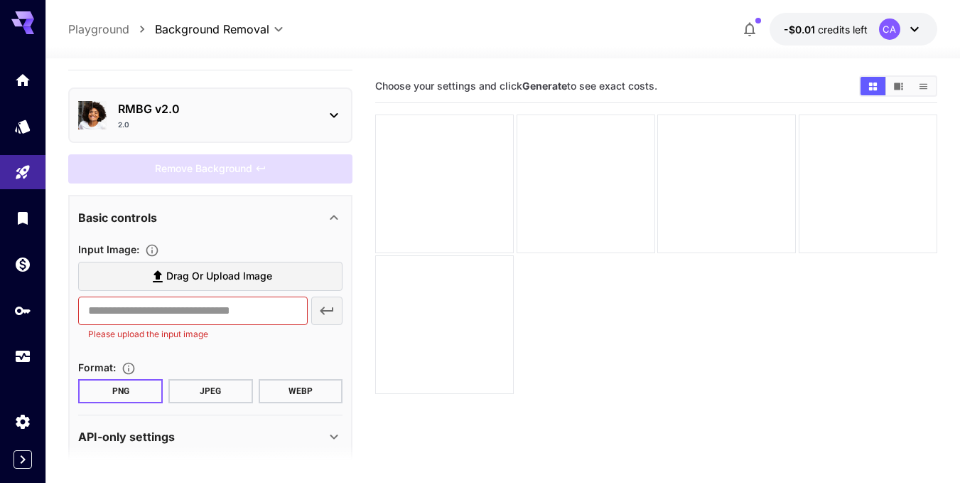
scroll to position [48, 0]
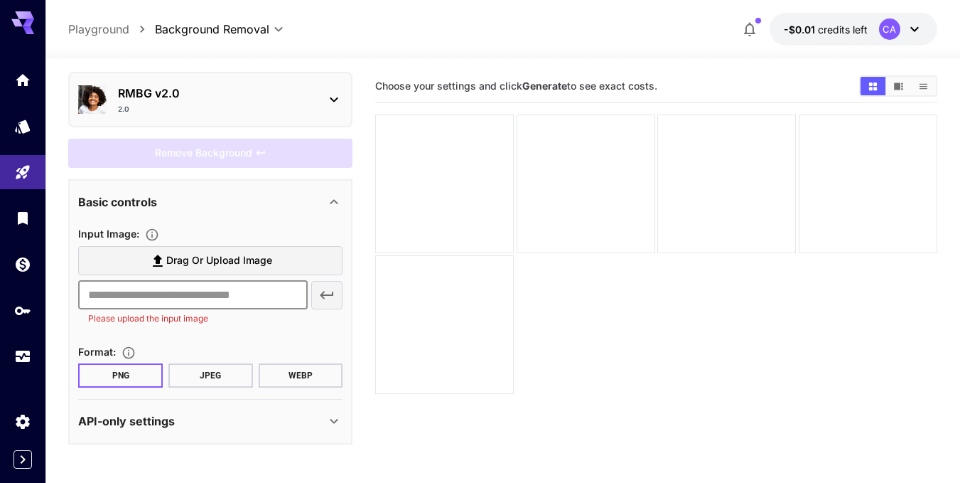
click at [210, 294] on input "text" at bounding box center [193, 295] width 230 height 28
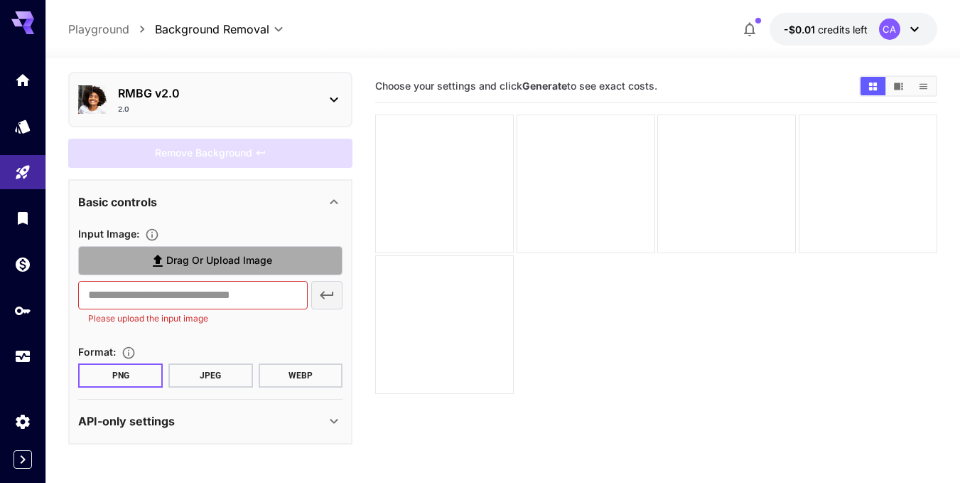
click at [215, 252] on span "Drag or upload image" at bounding box center [219, 261] width 106 height 18
click at [0, 0] on input "Drag or upload image" at bounding box center [0, 0] width 0 height 0
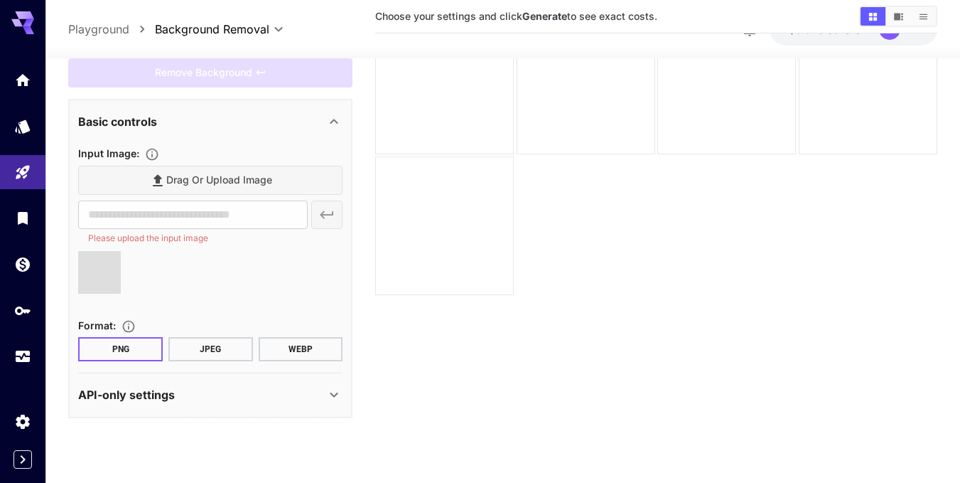
scroll to position [112, 0]
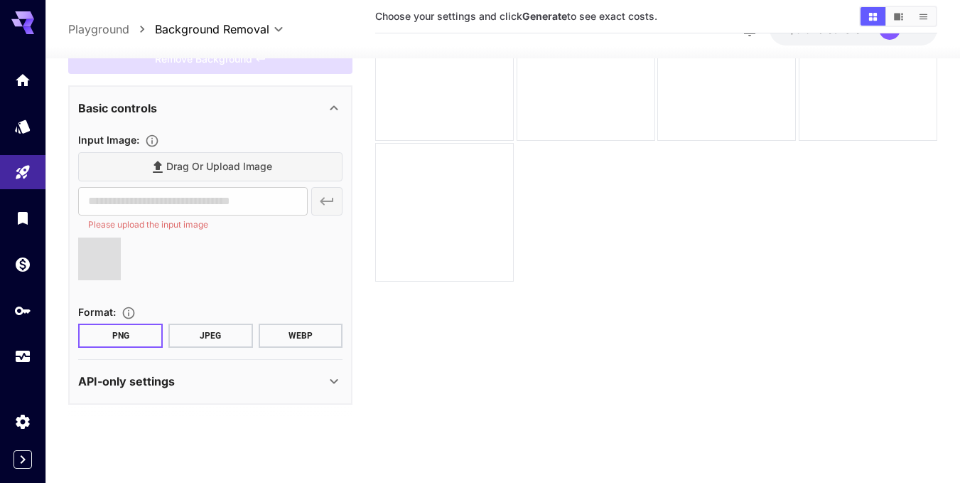
click at [320, 383] on div "API-only settings" at bounding box center [201, 380] width 247 height 17
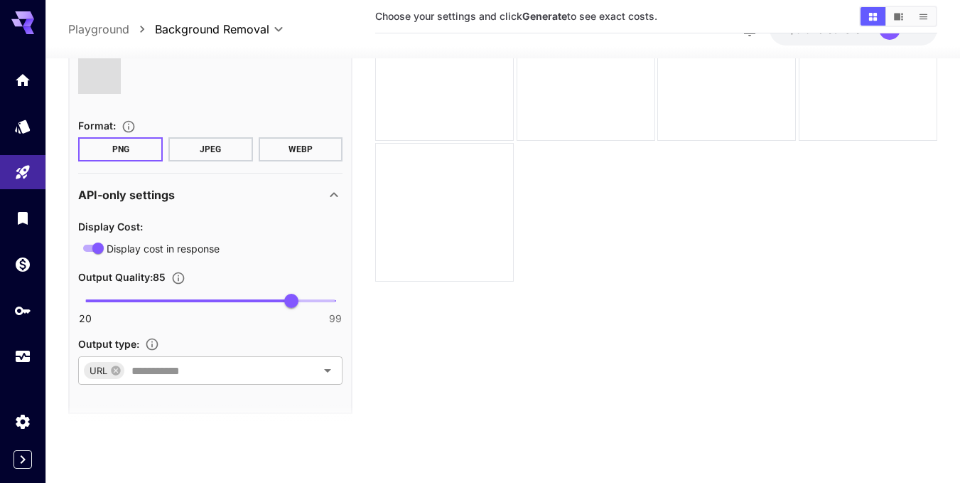
scroll to position [297, 0]
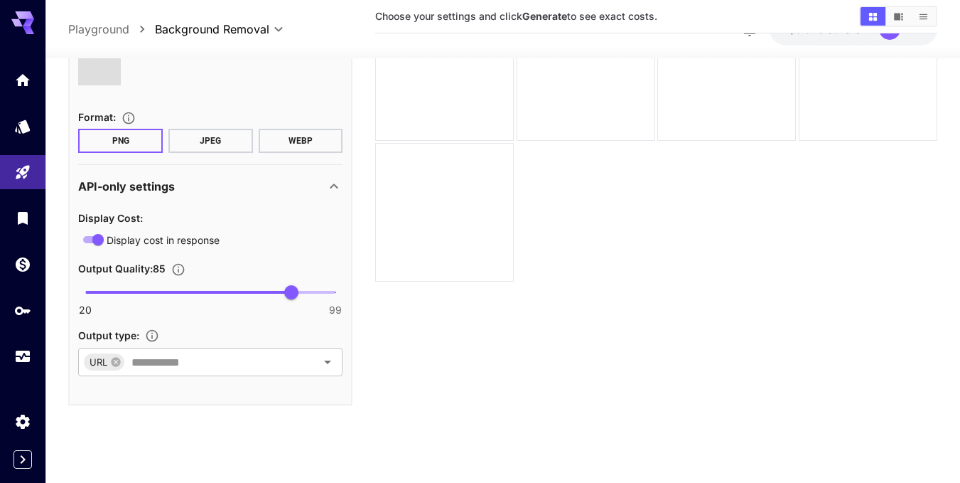
click at [244, 269] on div "Output Quality : 85" at bounding box center [210, 267] width 264 height 17
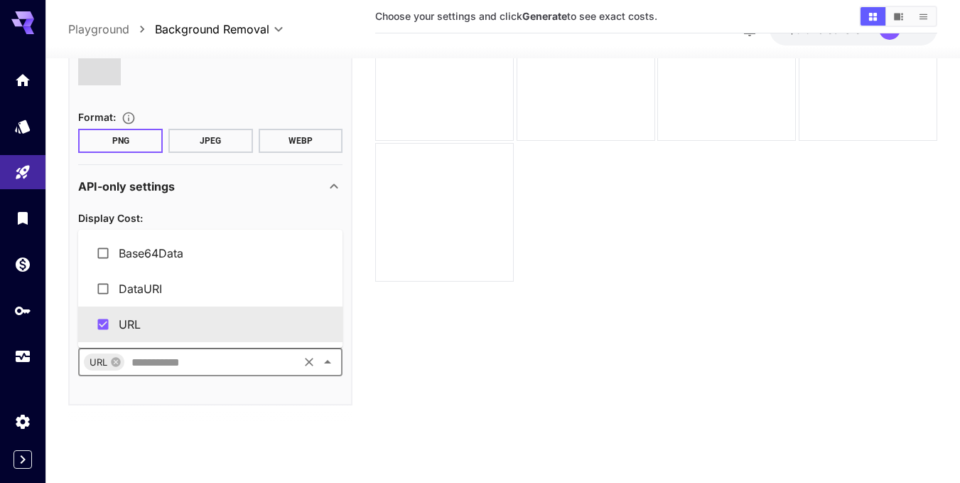
click at [241, 362] on input "text" at bounding box center [211, 362] width 171 height 20
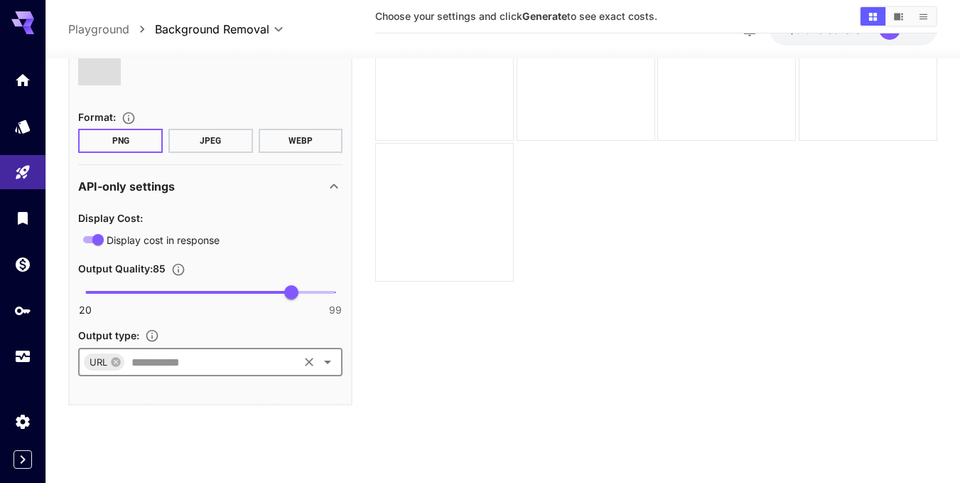
click at [241, 362] on input "text" at bounding box center [211, 362] width 171 height 20
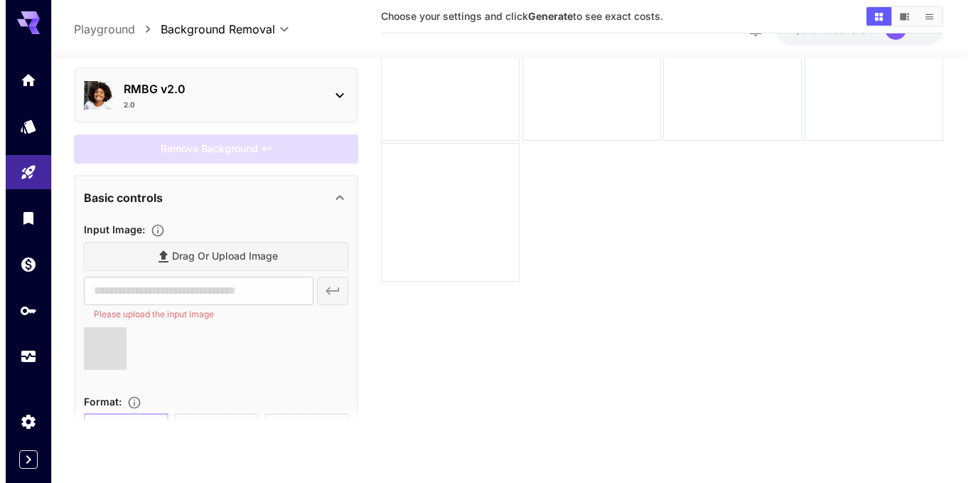
scroll to position [0, 0]
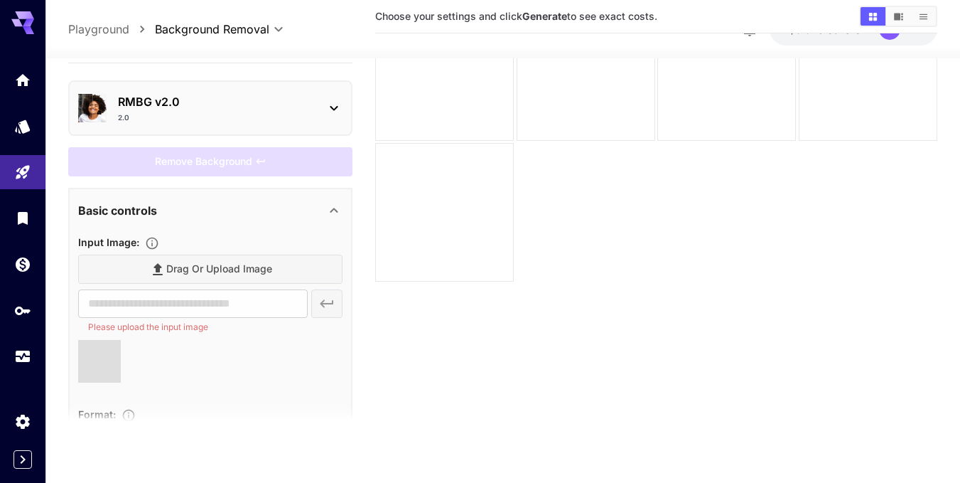
click at [248, 128] on div "RMBG v2.0 2.0" at bounding box center [210, 107] width 264 height 41
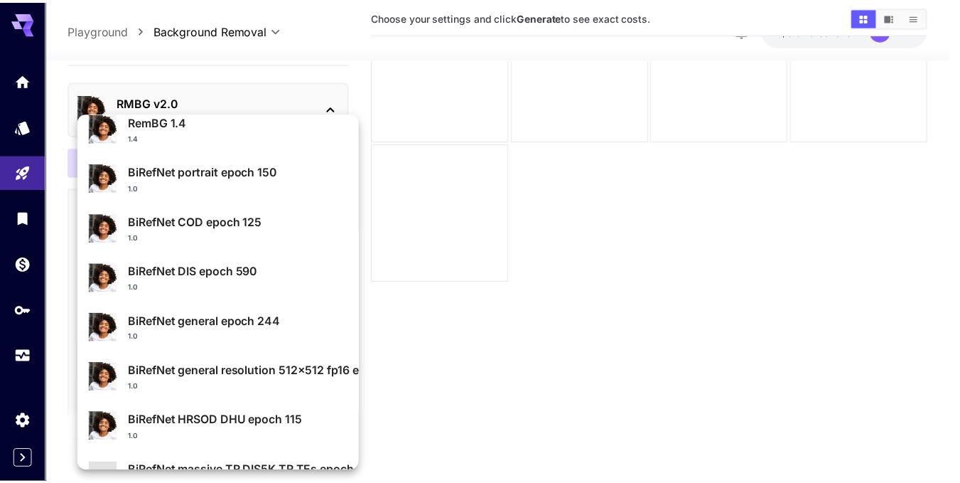
scroll to position [152, 0]
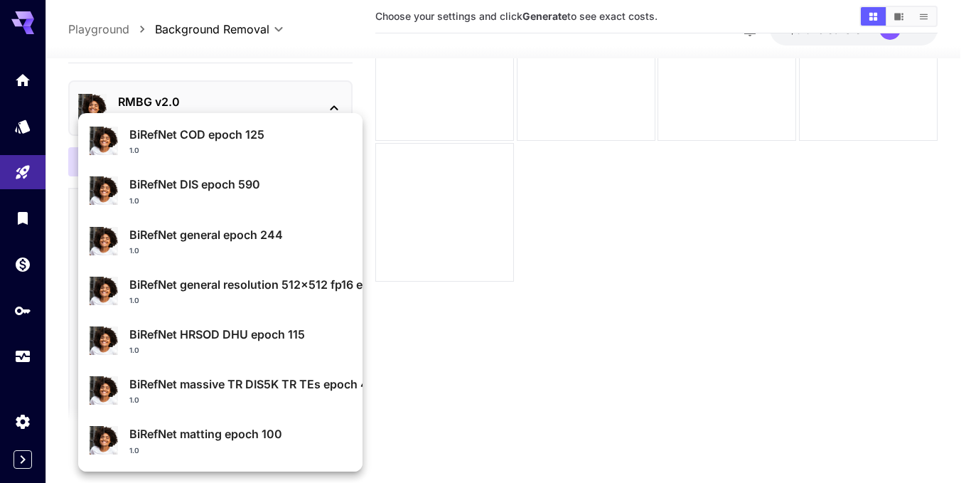
click at [368, 94] on div at bounding box center [485, 241] width 971 height 483
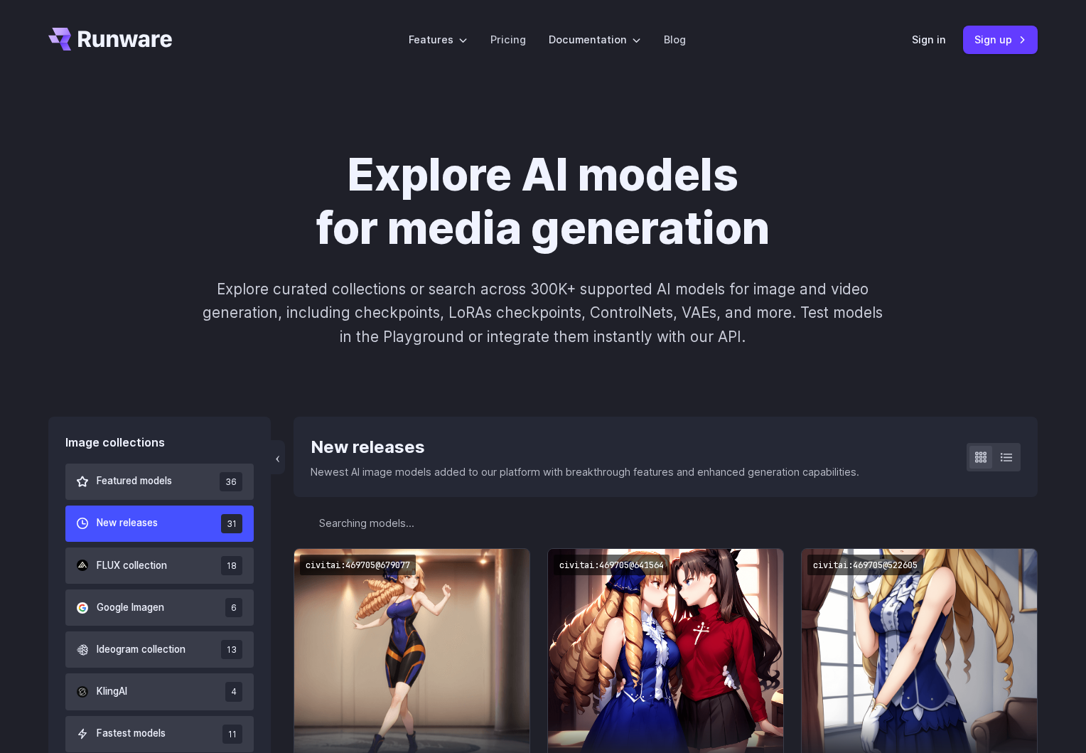
select select "**********"
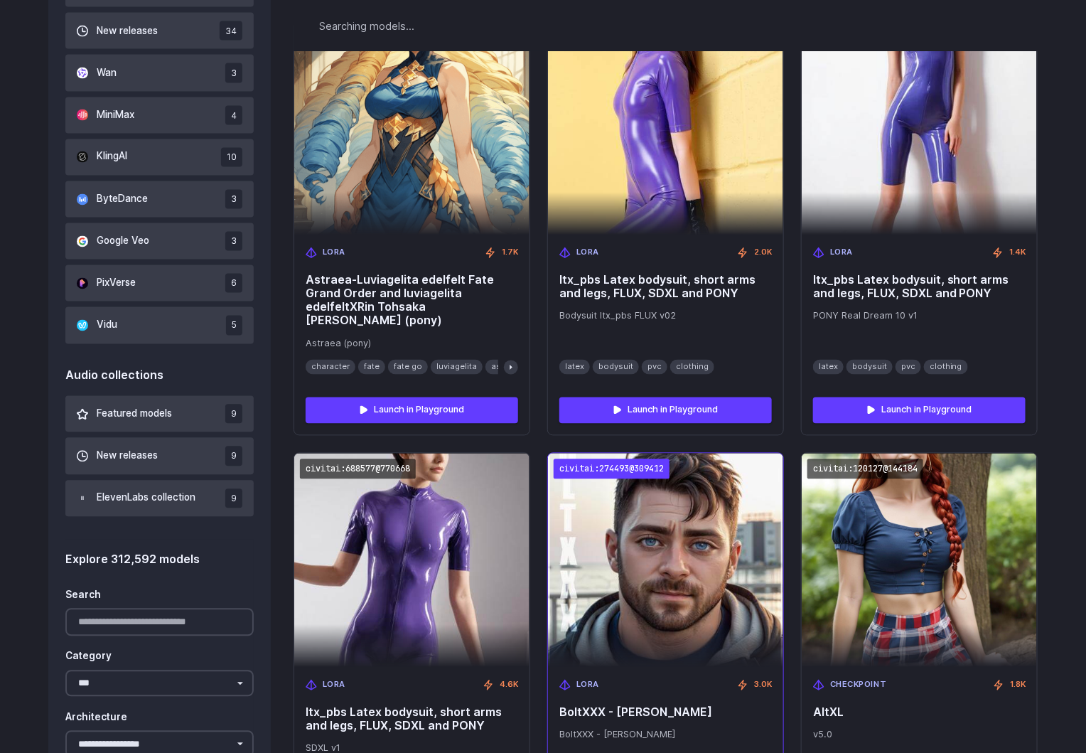
scroll to position [1179, 0]
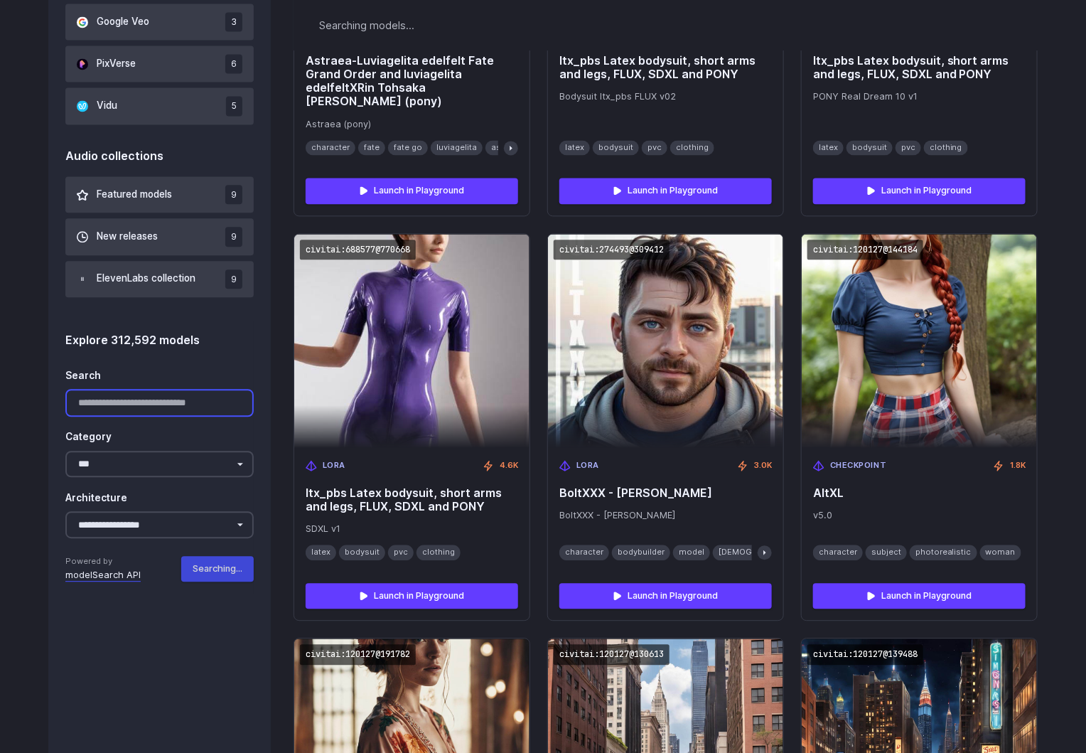
click at [109, 409] on input "Search" at bounding box center [159, 403] width 188 height 28
paste input "*******"
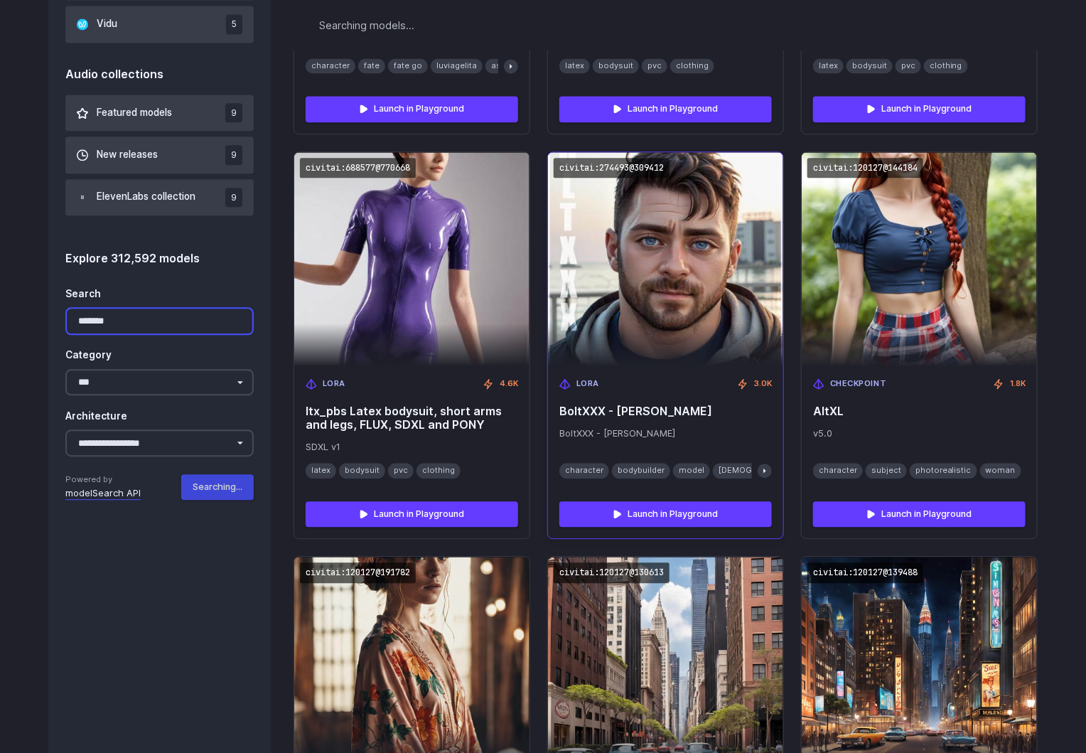
scroll to position [1072, 0]
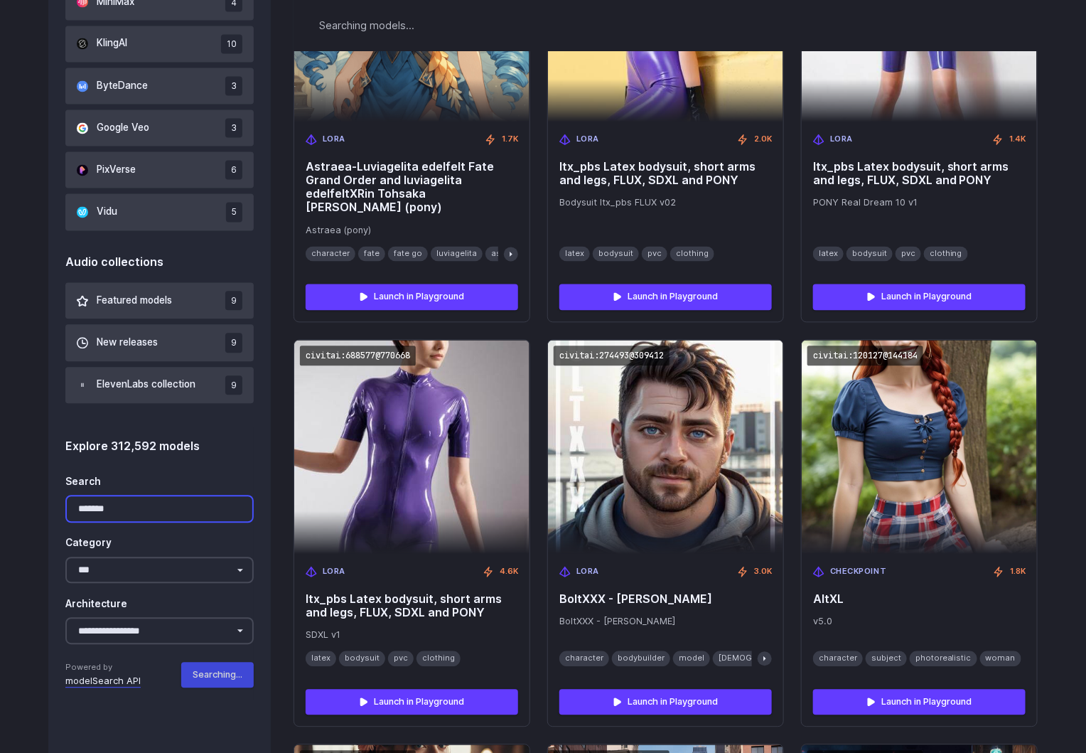
click at [136, 508] on input "*******" at bounding box center [159, 509] width 188 height 28
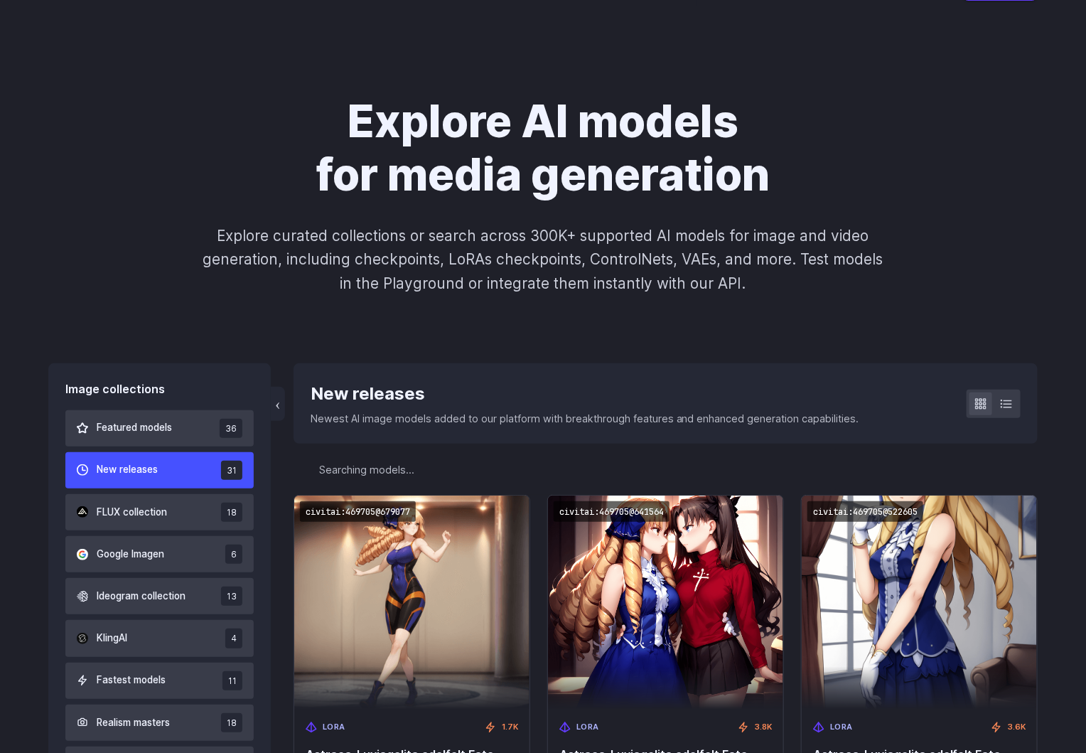
scroll to position [0, 0]
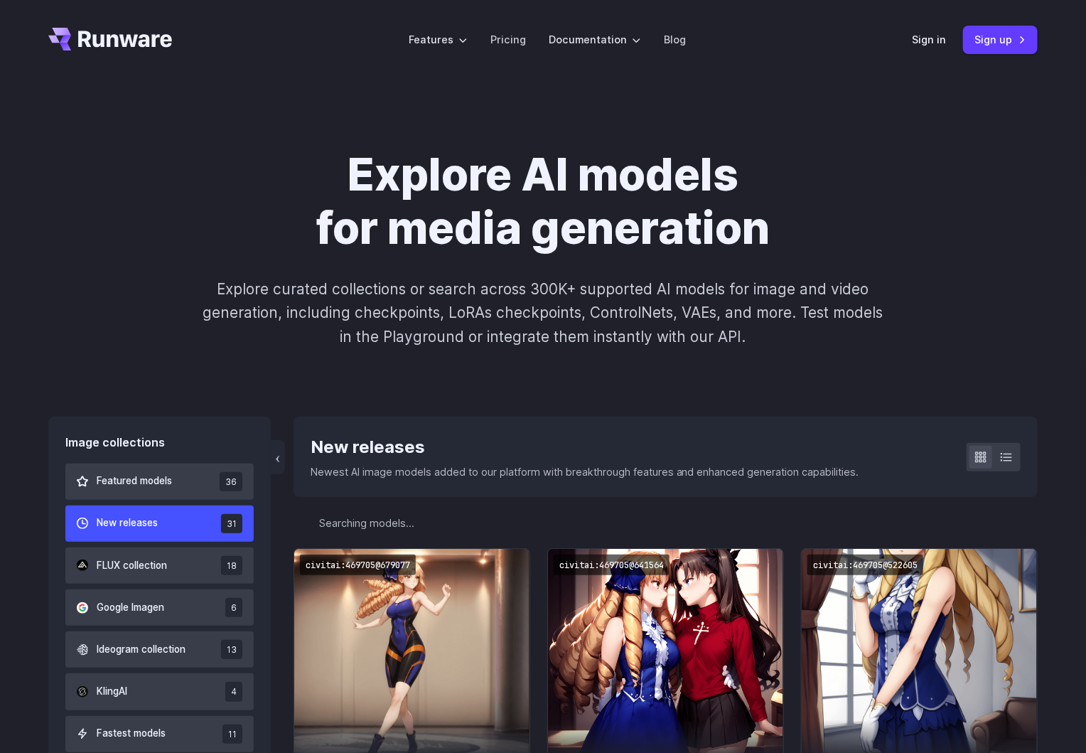
type input "*******"
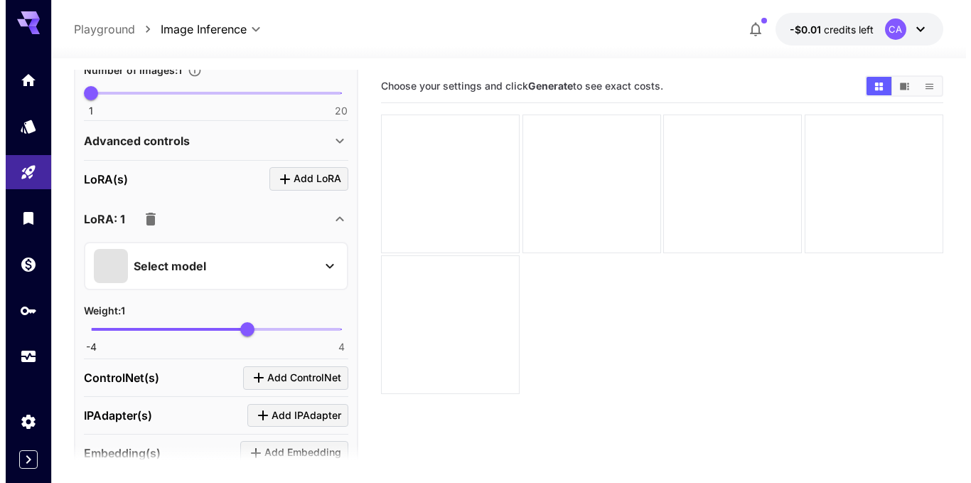
scroll to position [497, 0]
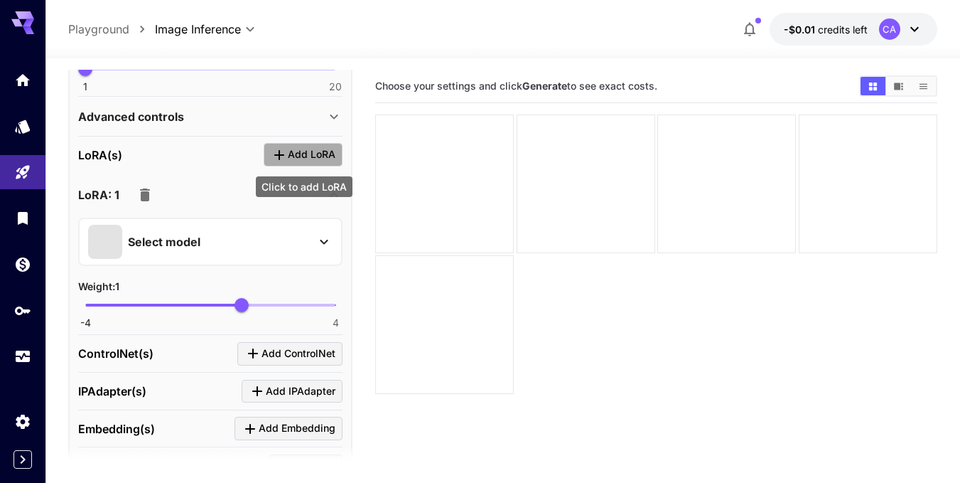
click at [297, 161] on span "Add LoRA" at bounding box center [312, 155] width 48 height 18
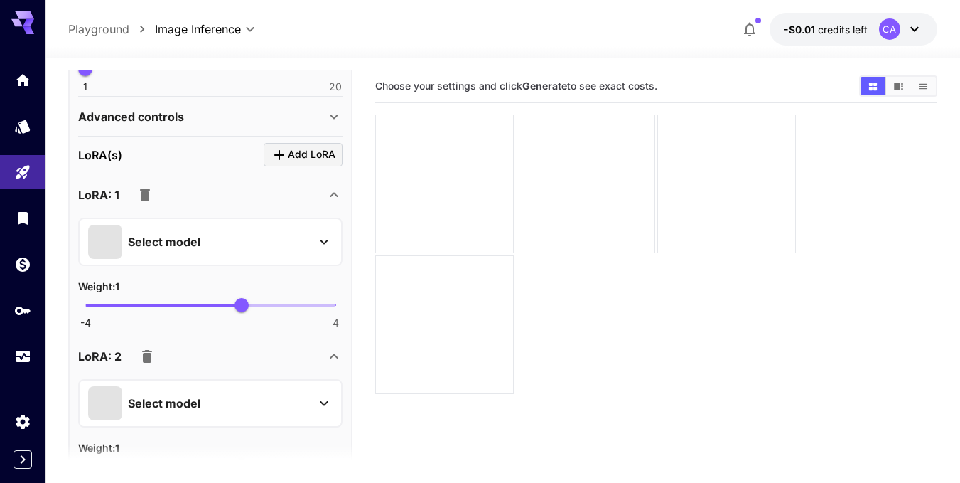
click at [264, 234] on div "Select model" at bounding box center [199, 242] width 222 height 34
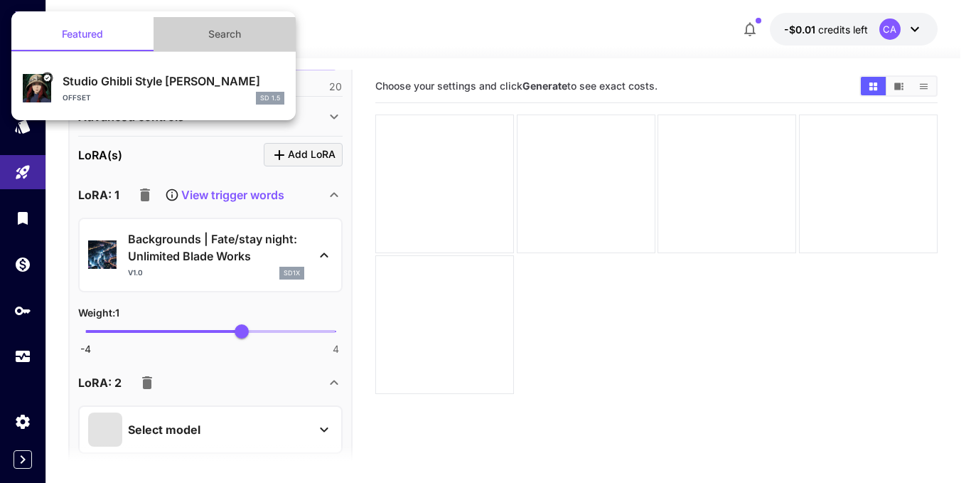
click at [229, 30] on button "Search" at bounding box center [224, 34] width 142 height 34
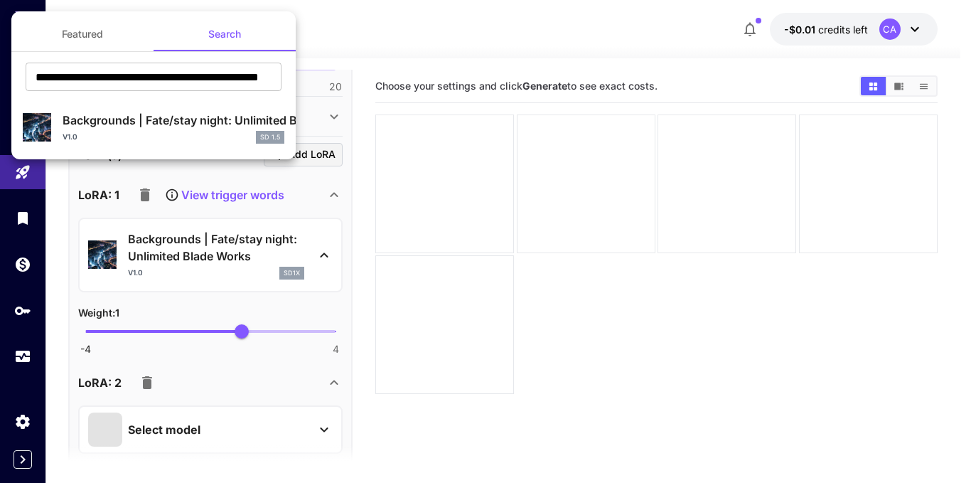
click at [93, 41] on button "Featured" at bounding box center [82, 34] width 142 height 34
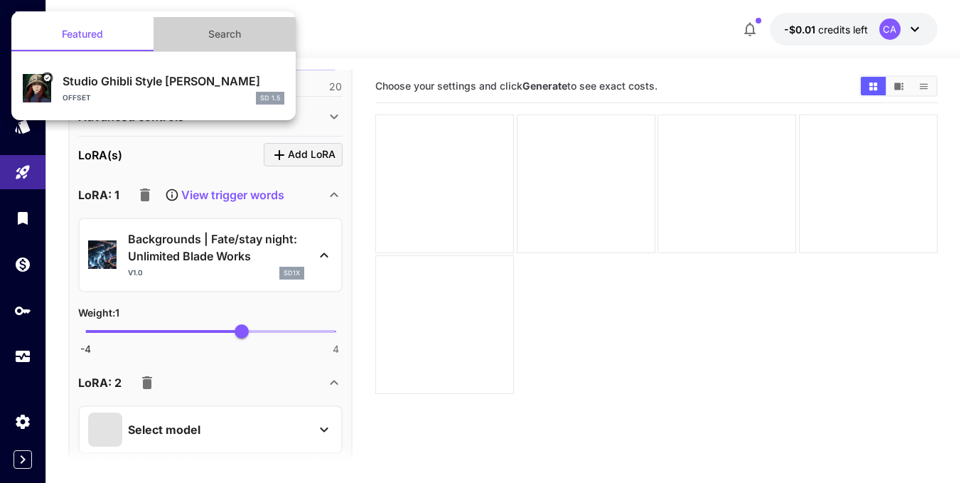
click at [244, 39] on button "Search" at bounding box center [224, 34] width 142 height 34
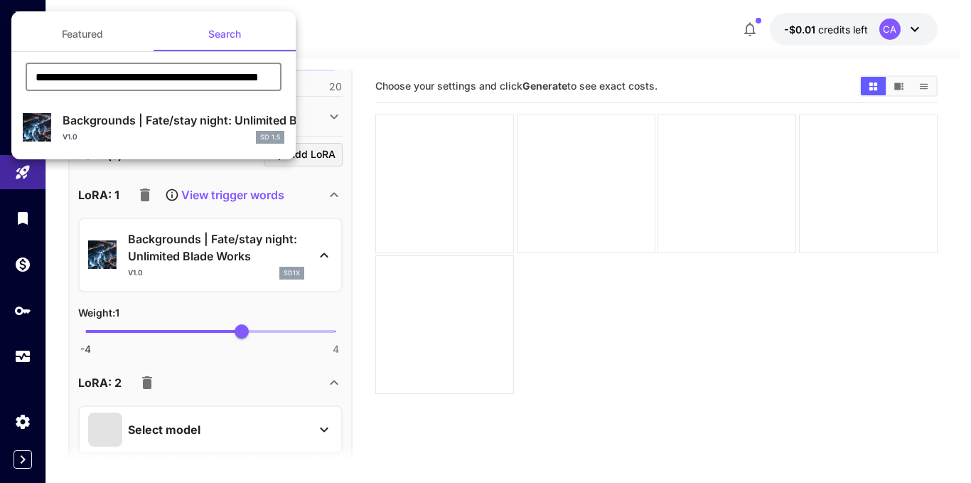
click at [240, 79] on input "**********" at bounding box center [154, 77] width 256 height 28
drag, startPoint x: 197, startPoint y: 77, endPoint x: 122, endPoint y: 75, distance: 74.7
click at [141, 75] on input "**********" at bounding box center [154, 77] width 256 height 28
drag, startPoint x: 112, startPoint y: 75, endPoint x: 352, endPoint y: 94, distance: 241.0
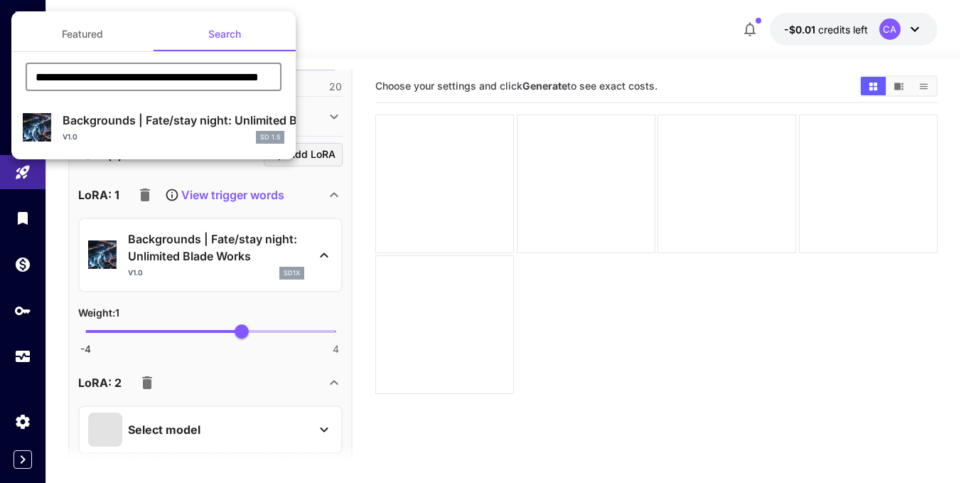
click at [284, 94] on div "**********" at bounding box center [142, 213] width 284 height 426
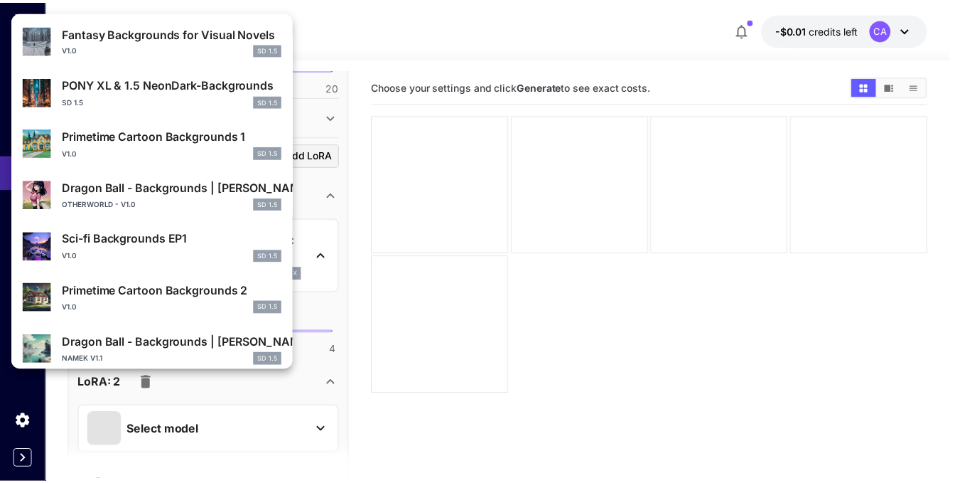
scroll to position [774, 0]
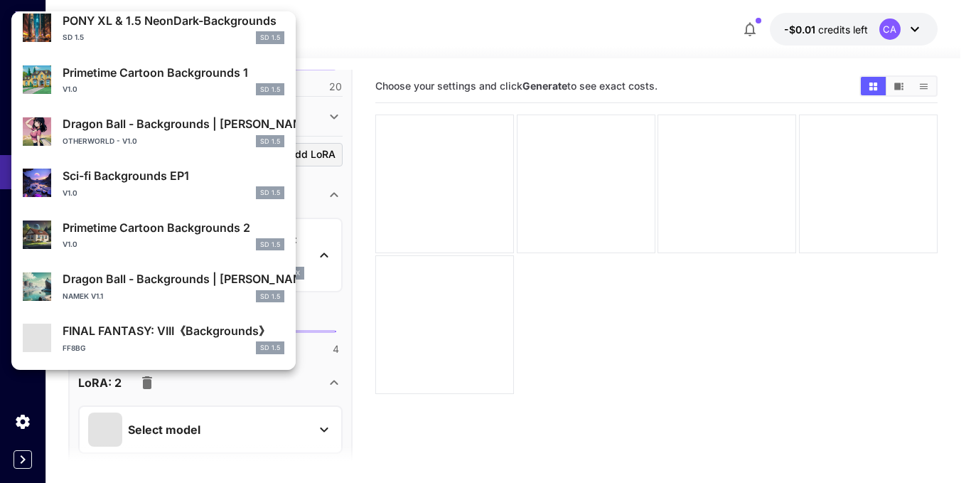
type input "**********"
click at [335, 302] on div at bounding box center [485, 241] width 971 height 483
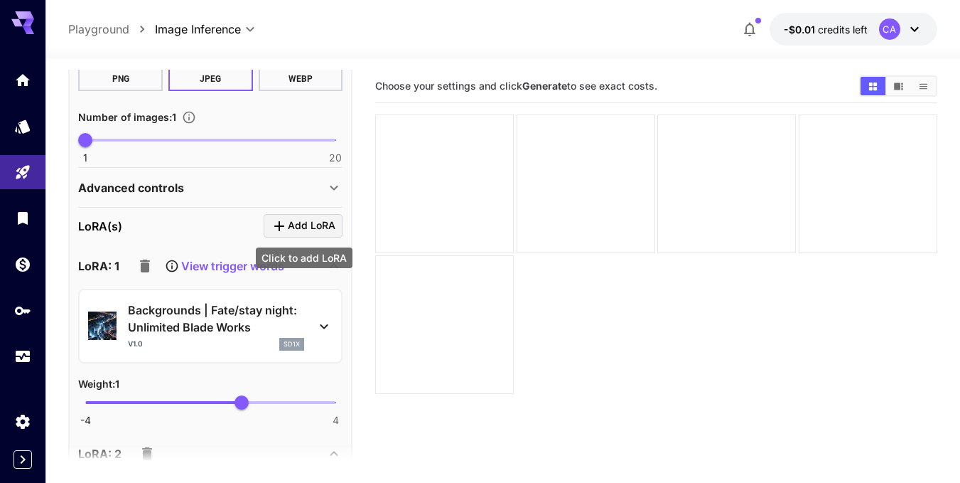
scroll to position [284, 0]
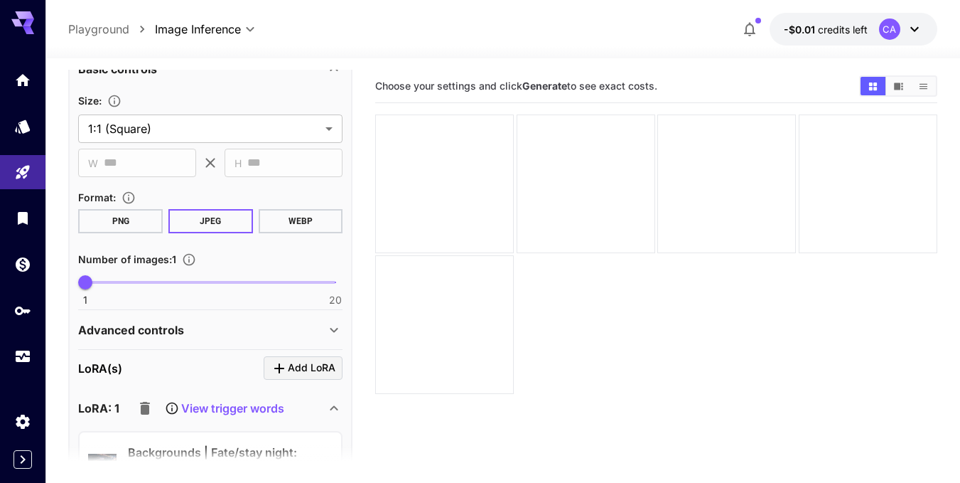
click at [321, 333] on div "Advanced controls" at bounding box center [201, 329] width 247 height 17
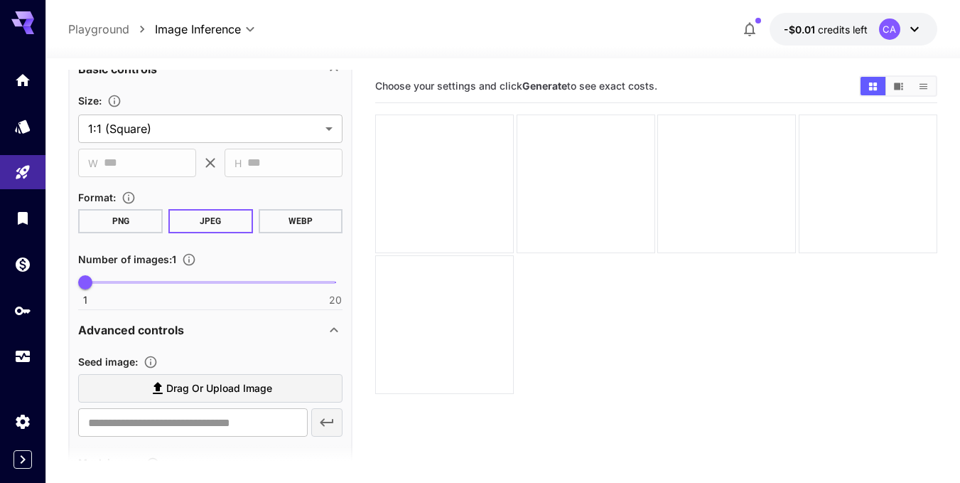
click at [321, 333] on div "Advanced controls" at bounding box center [201, 329] width 247 height 17
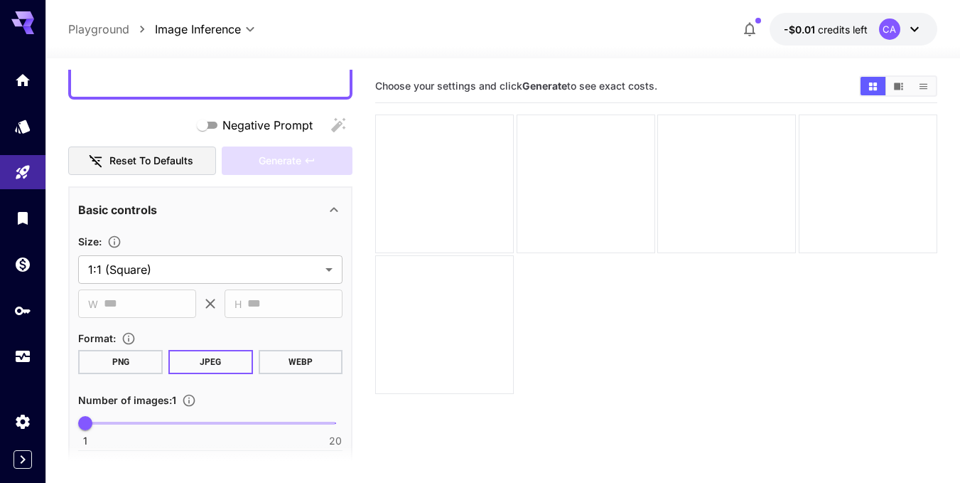
scroll to position [142, 0]
